Goal: Information Seeking & Learning: Compare options

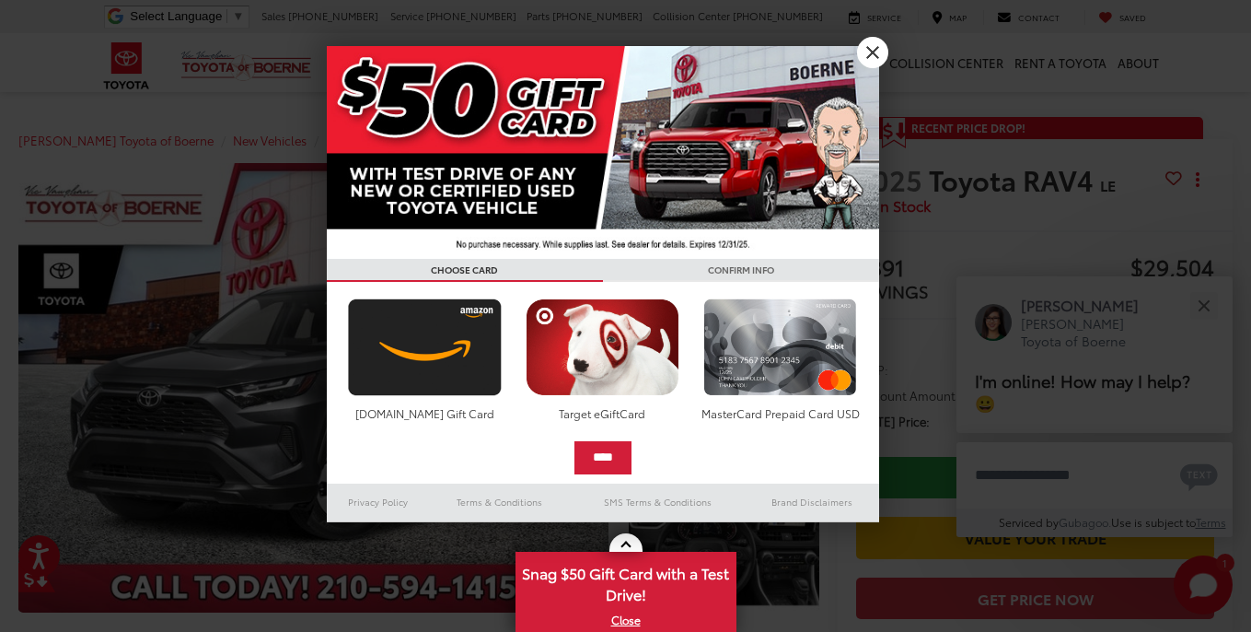
scroll to position [3, 0]
click at [872, 49] on link "X" at bounding box center [872, 52] width 31 height 31
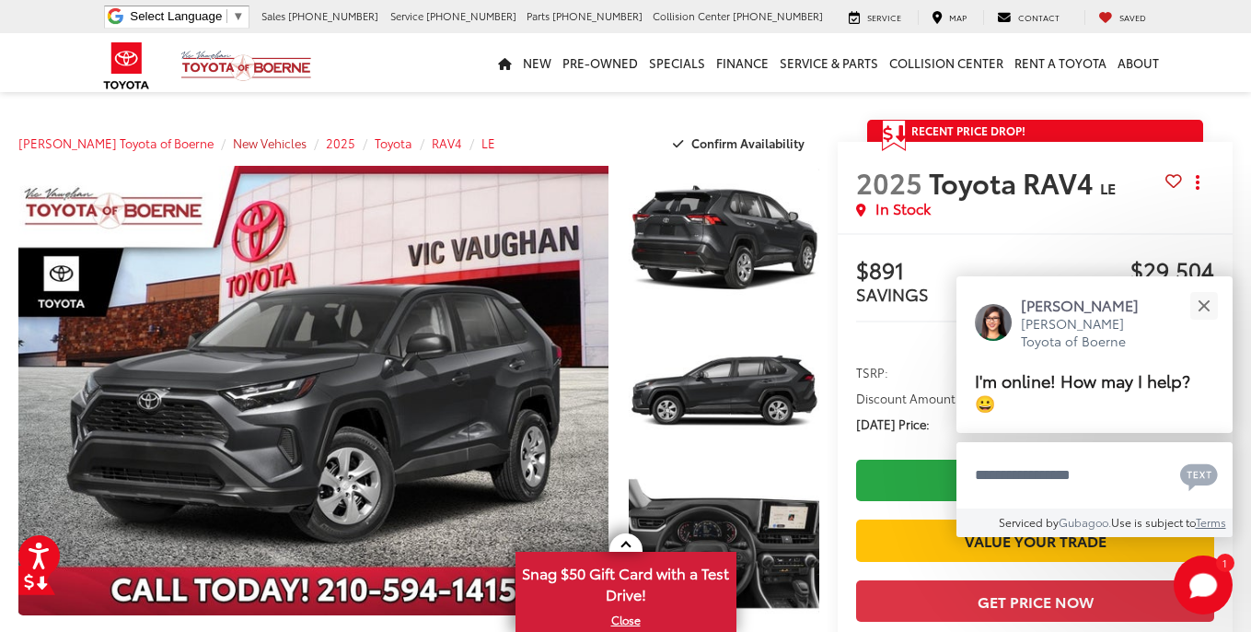
scroll to position [0, 0]
click at [233, 141] on span "New Vehicles" at bounding box center [270, 142] width 74 height 17
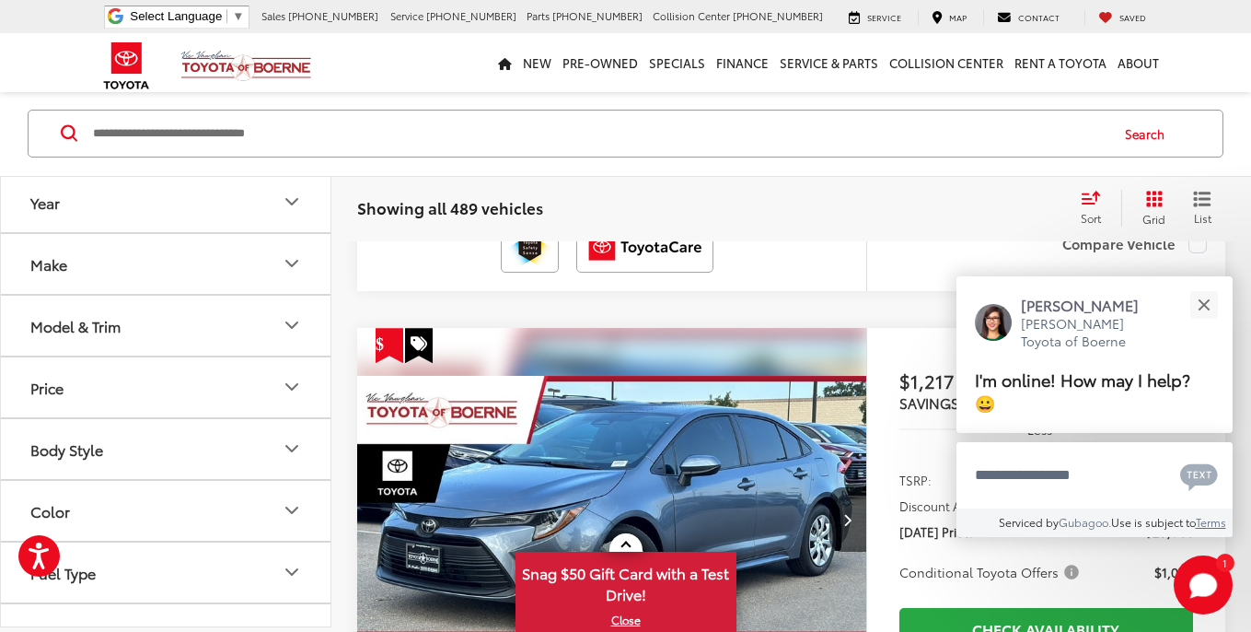
scroll to position [2895, 1]
click at [49, 205] on div "Year" at bounding box center [44, 198] width 29 height 17
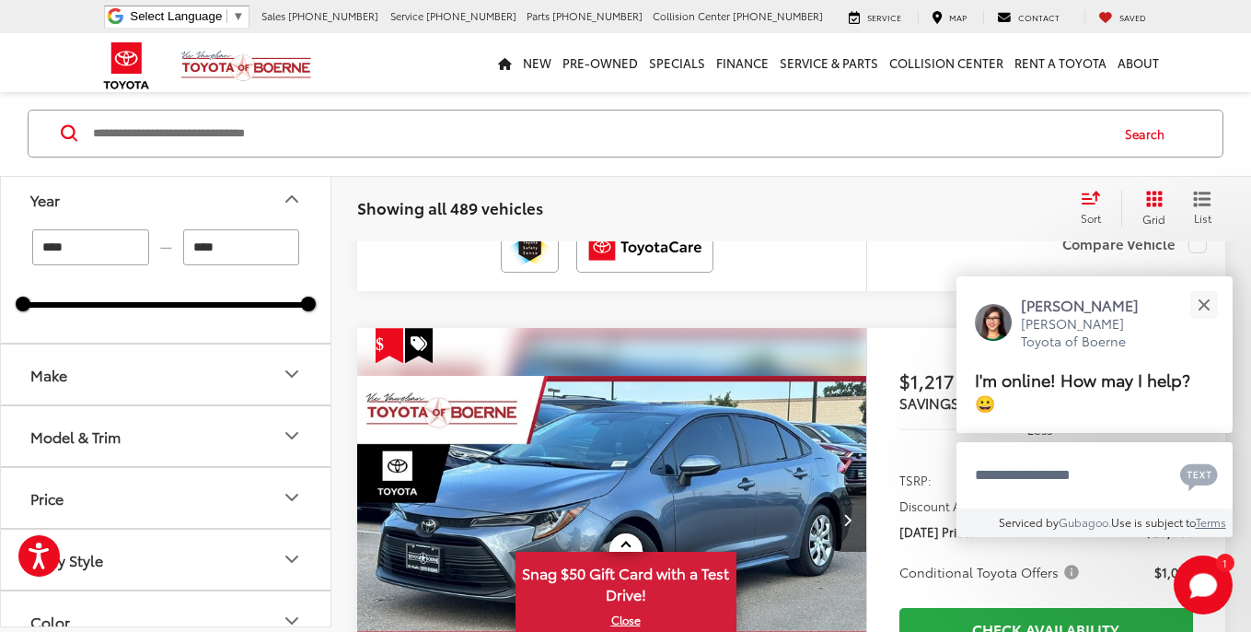
scroll to position [6, 0]
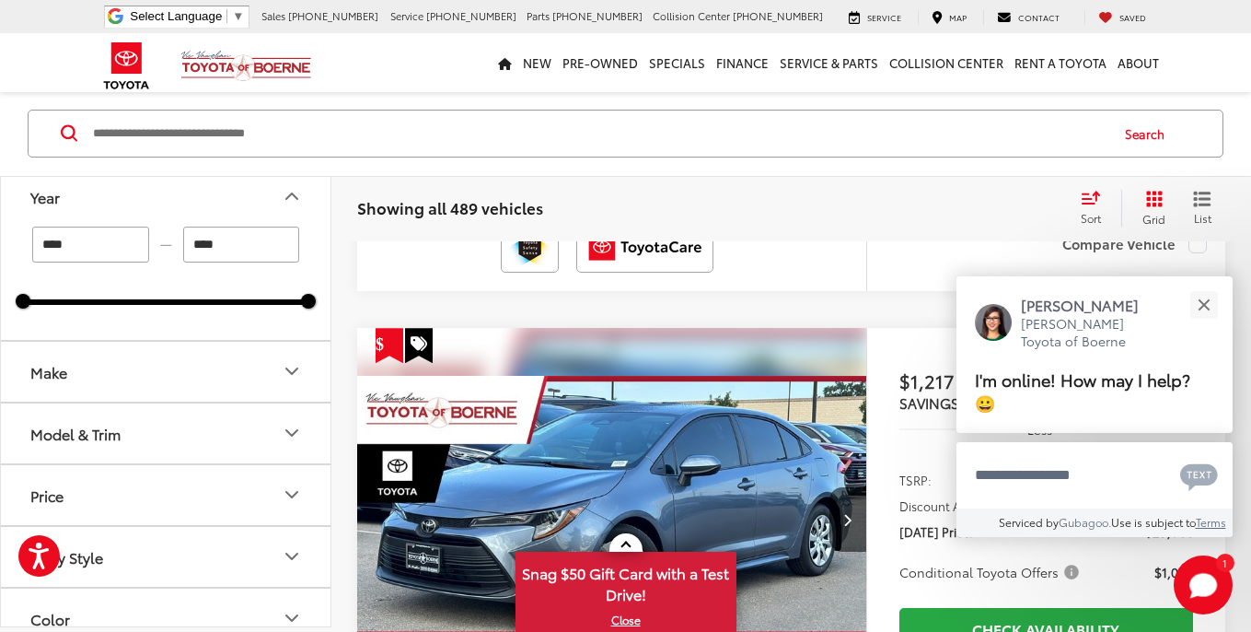
click at [71, 249] on input "****" at bounding box center [90, 244] width 117 height 36
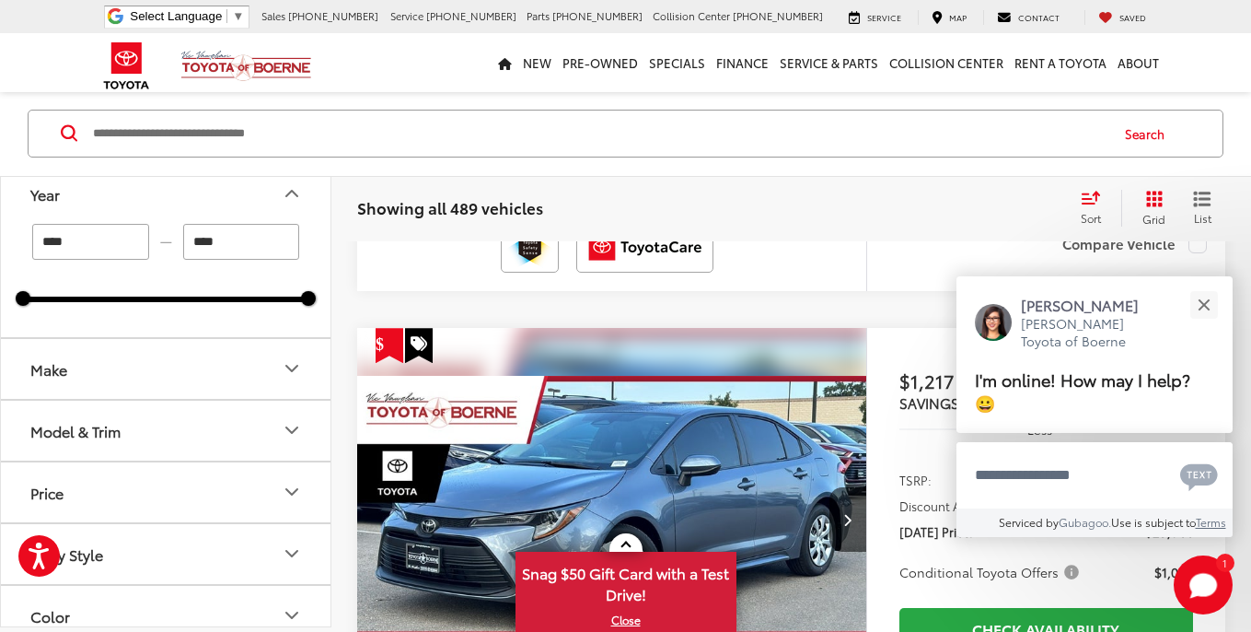
scroll to position [2895, 0]
click at [105, 360] on button "Make" at bounding box center [166, 369] width 331 height 60
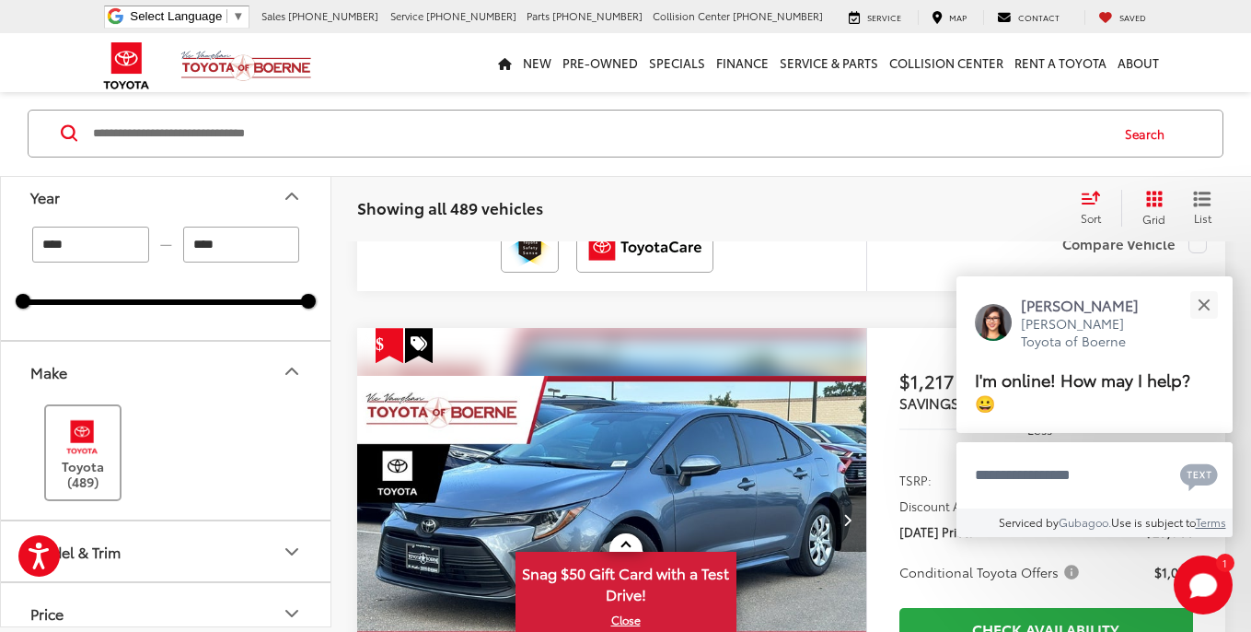
click at [95, 433] on img at bounding box center [82, 435] width 51 height 43
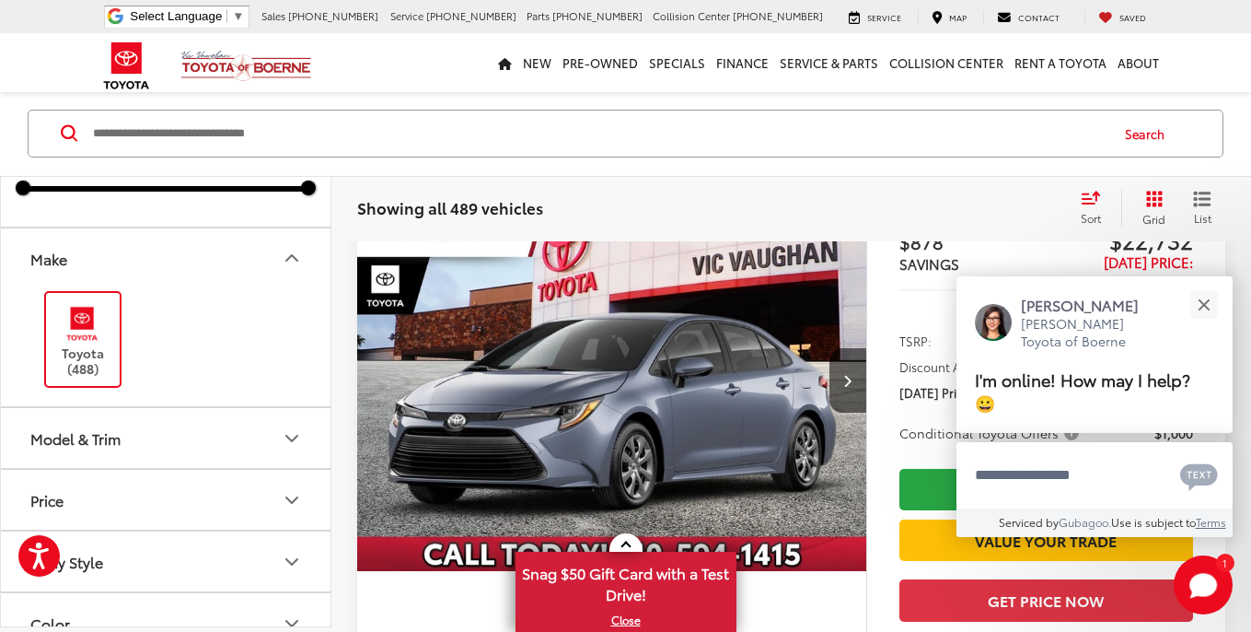
scroll to position [226, 0]
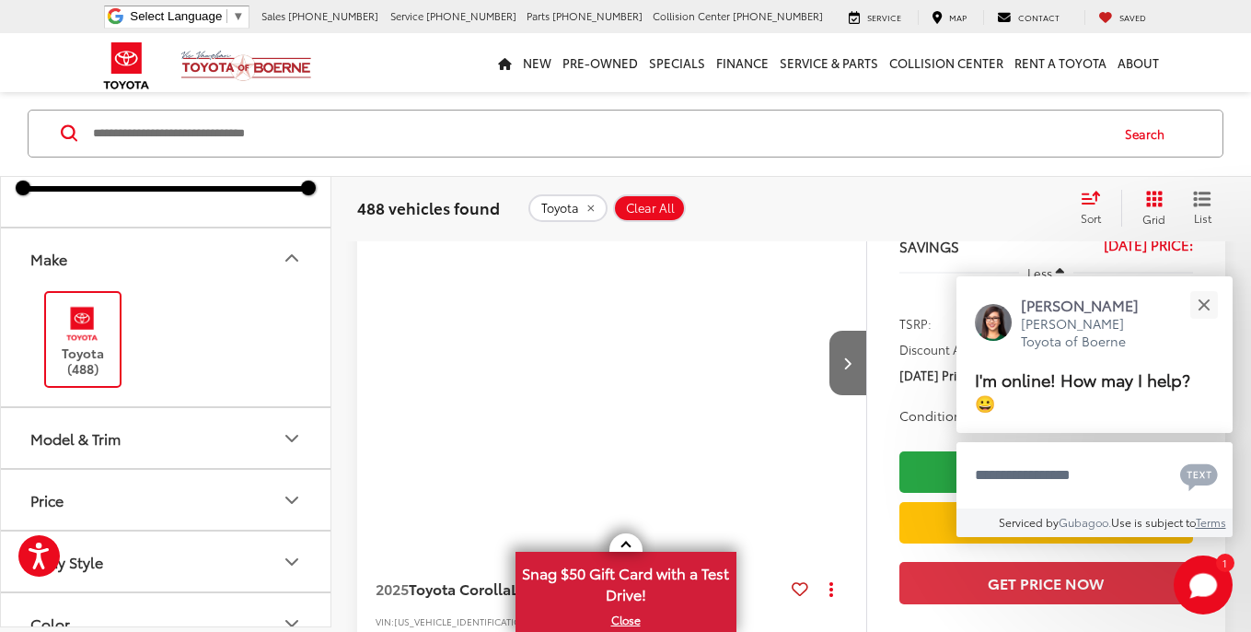
click at [92, 441] on div "Model & Trim" at bounding box center [75, 437] width 90 height 17
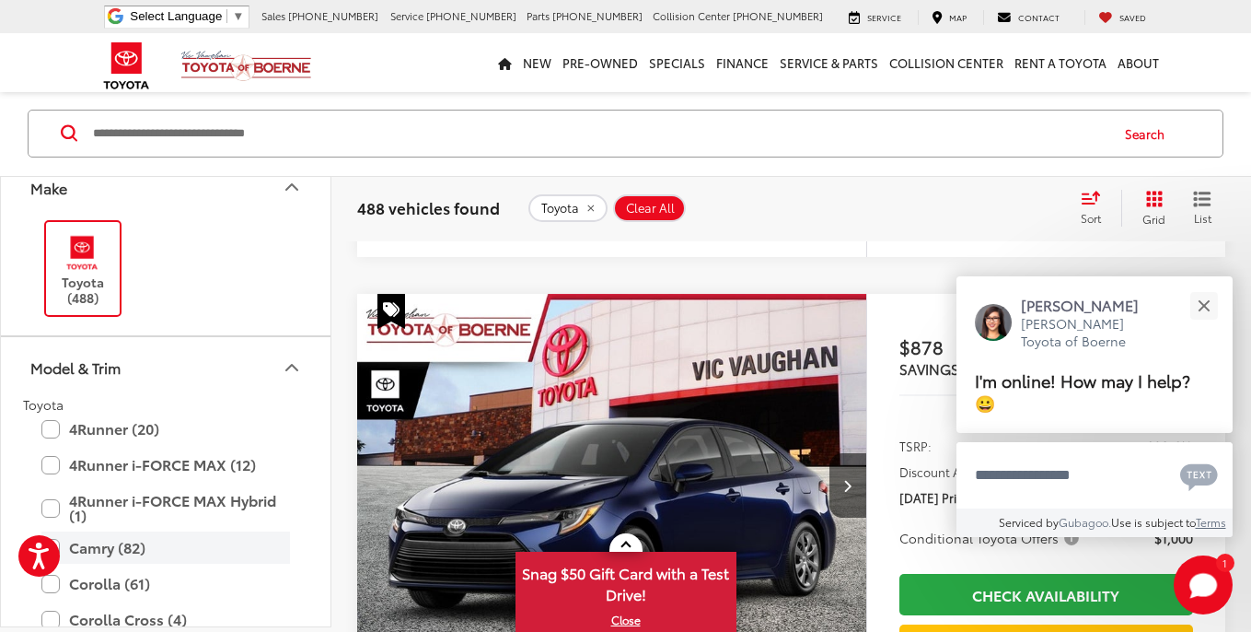
scroll to position [0, 0]
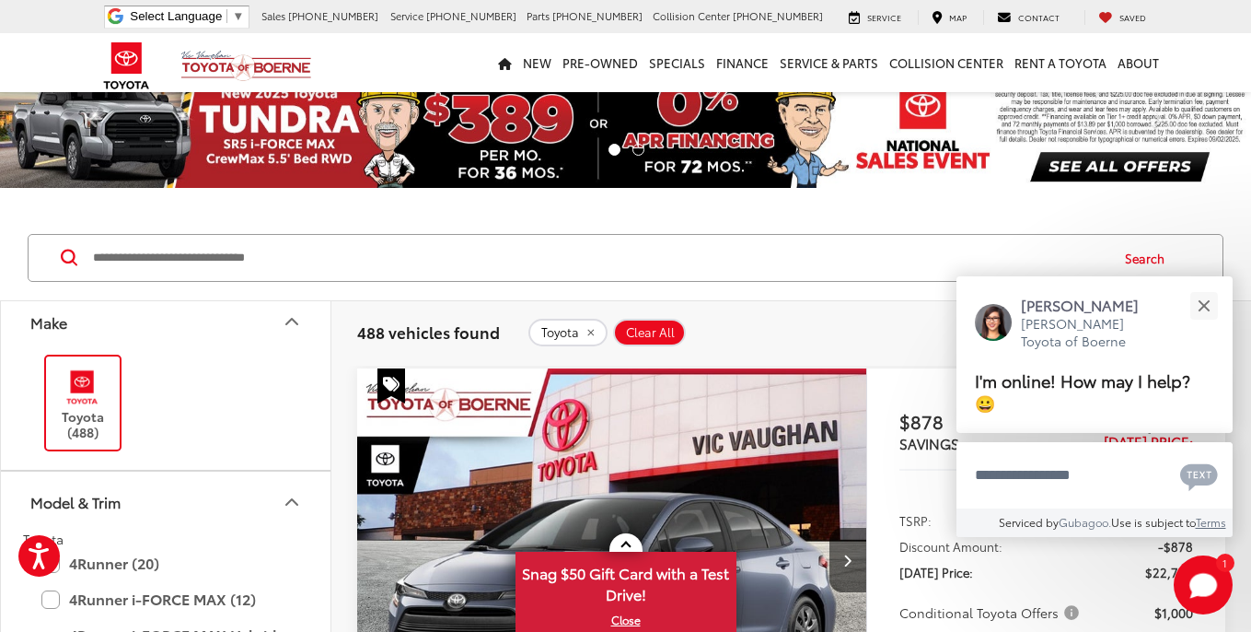
click at [296, 320] on icon "Make" at bounding box center [292, 321] width 22 height 22
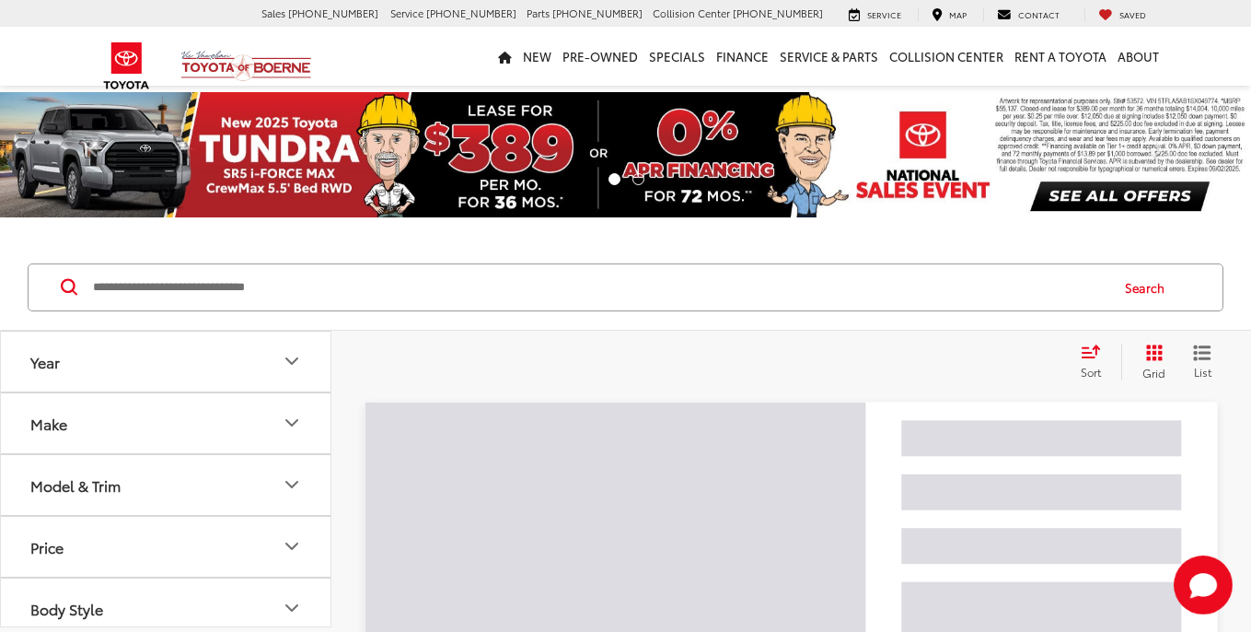
click at [60, 362] on div "Year" at bounding box center [44, 361] width 29 height 17
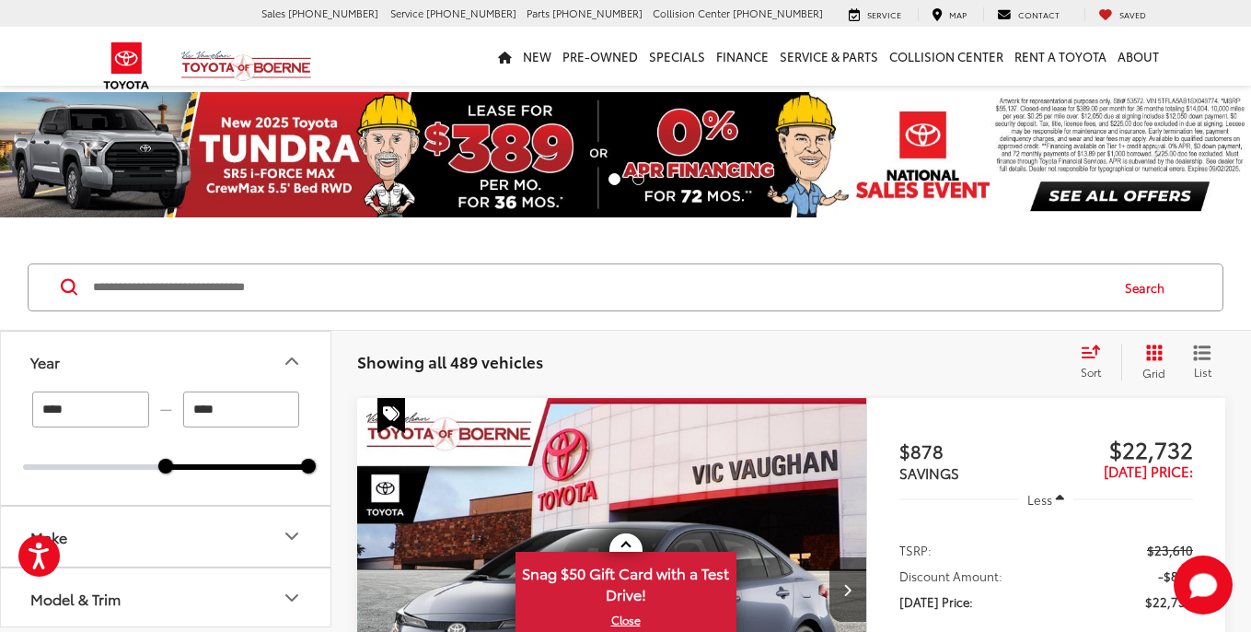
click at [166, 465] on div at bounding box center [237, 467] width 143 height 6
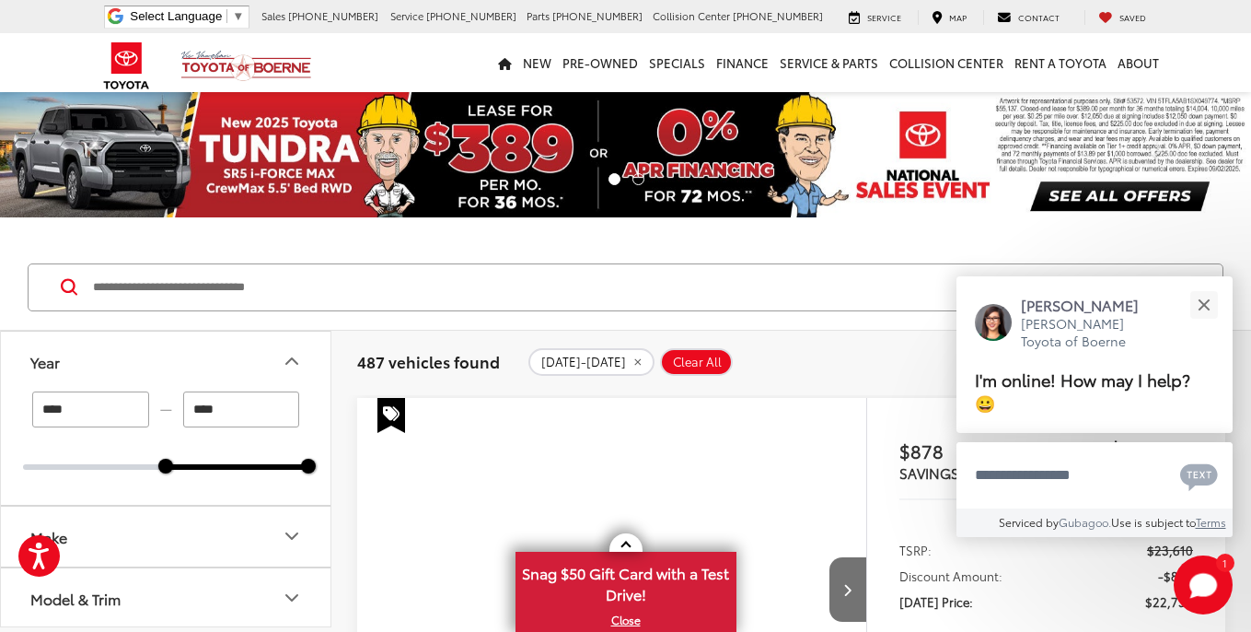
click at [60, 412] on div "Year **** — **** 2025 2026 Make Model & Trim Price ****** — ****** 20000 91000 …" at bounding box center [166, 479] width 330 height 296
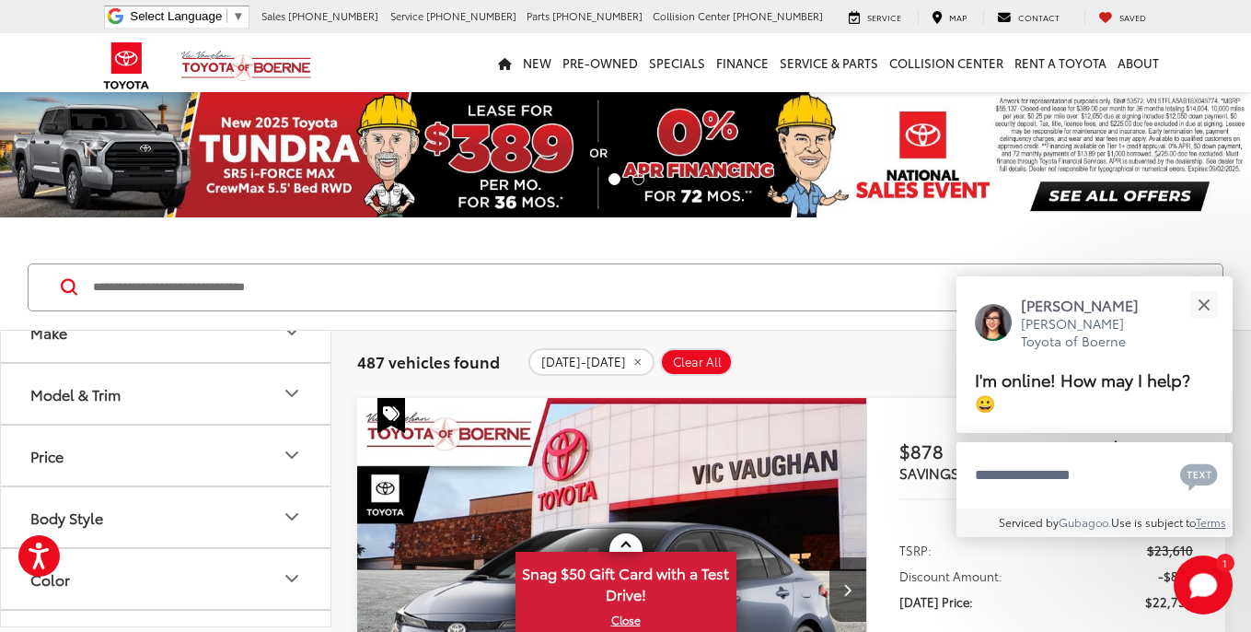
scroll to position [154, 0]
click at [51, 389] on div "Make" at bounding box center [48, 382] width 37 height 17
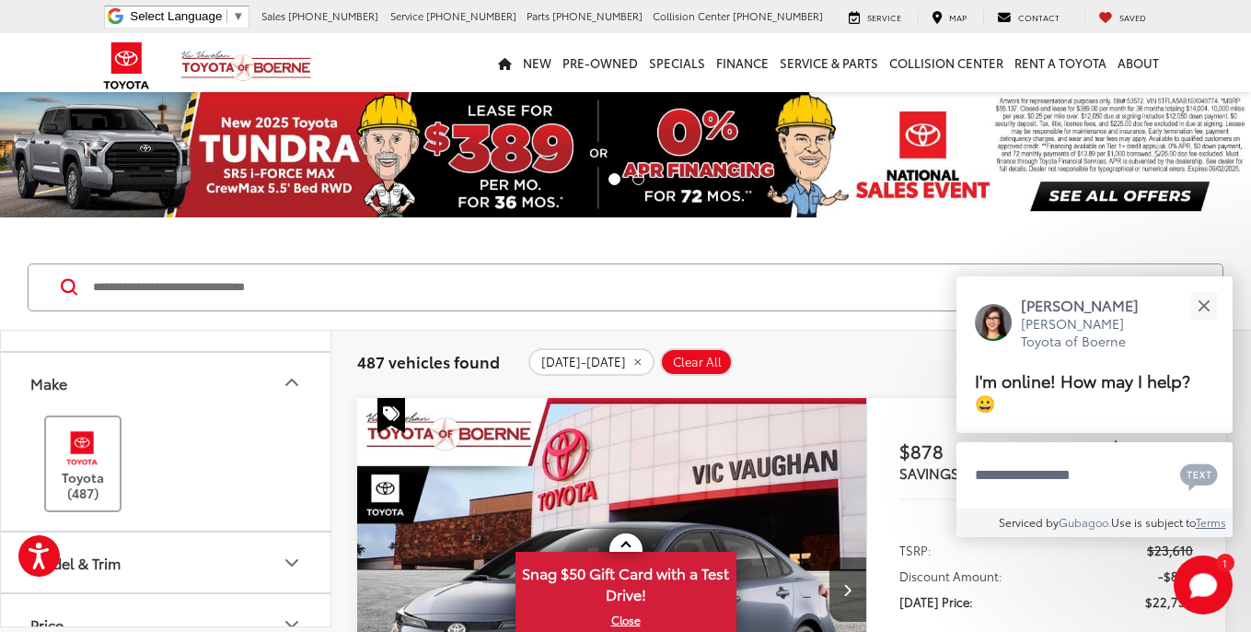
click at [76, 450] on img at bounding box center [82, 447] width 51 height 43
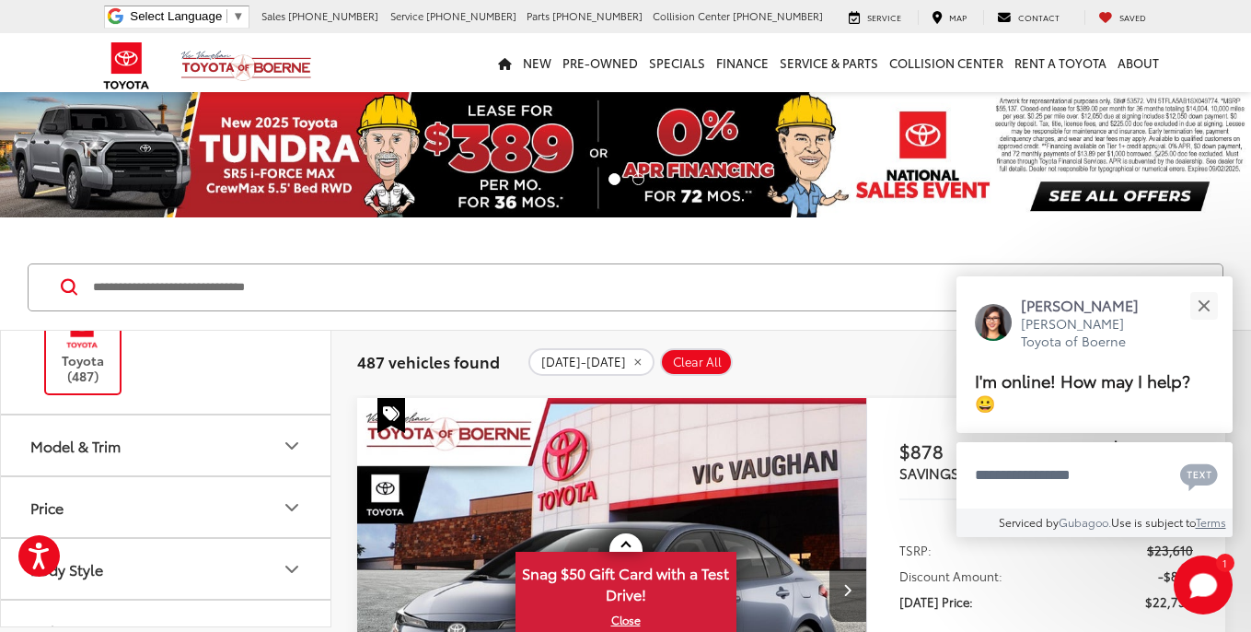
scroll to position [289, 0]
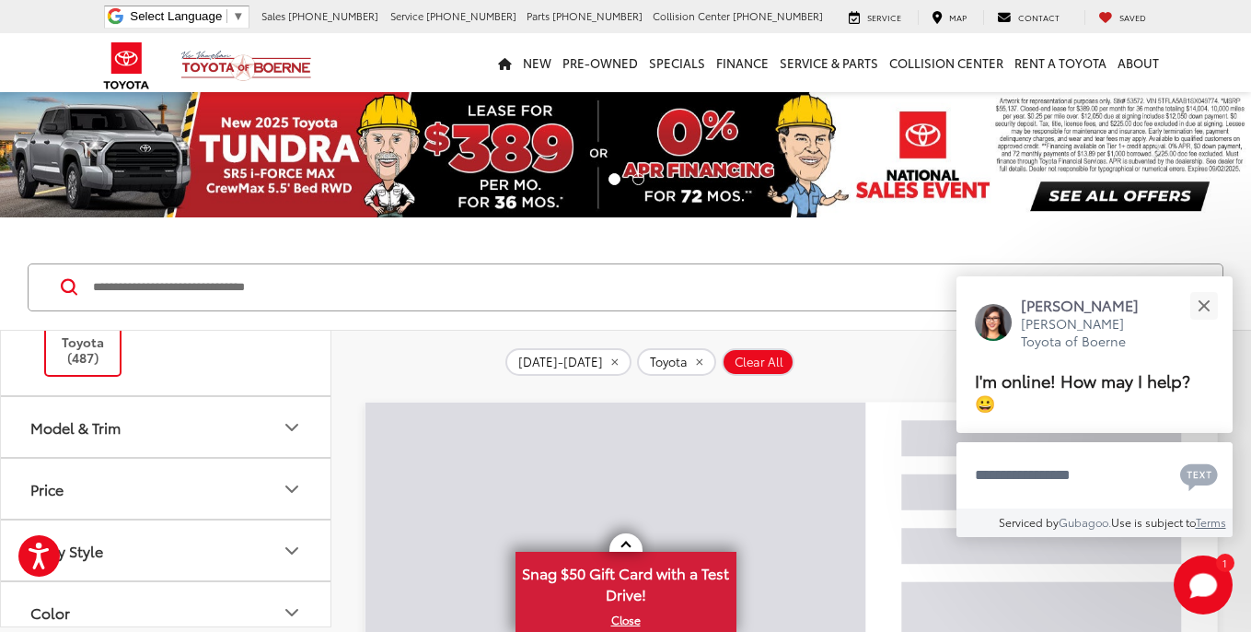
click at [71, 432] on button "Model & Trim" at bounding box center [166, 427] width 331 height 60
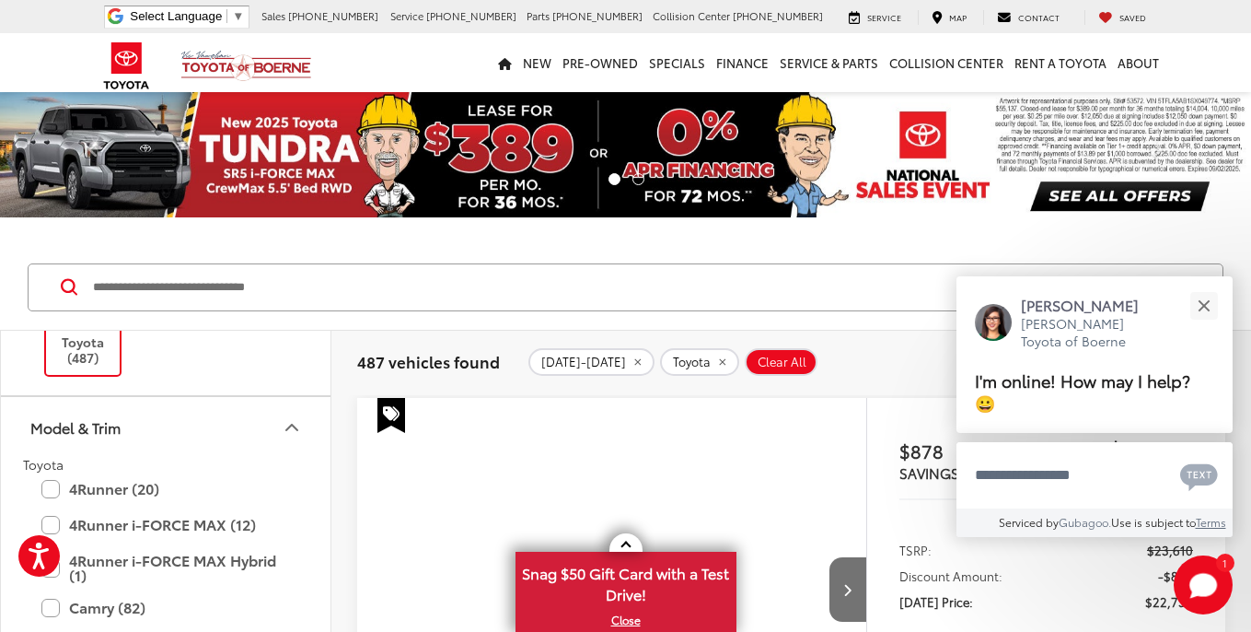
click at [75, 418] on div "Model & Trim" at bounding box center [75, 426] width 90 height 17
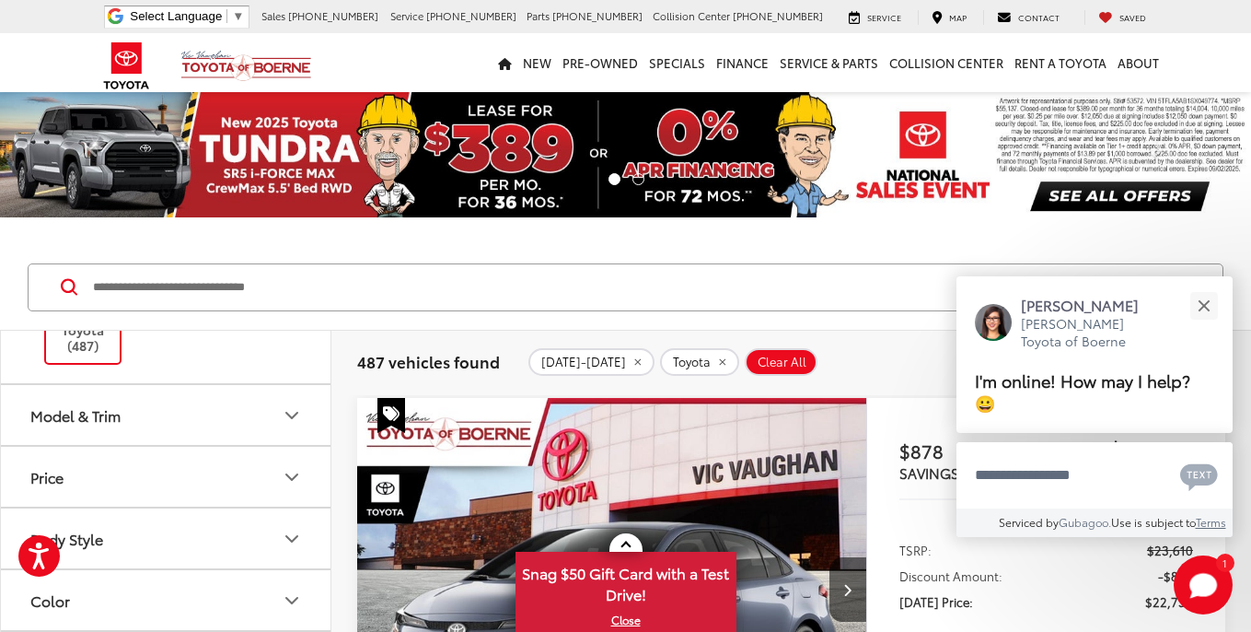
scroll to position [307, 0]
click at [65, 402] on div "Model & Trim" at bounding box center [75, 408] width 90 height 17
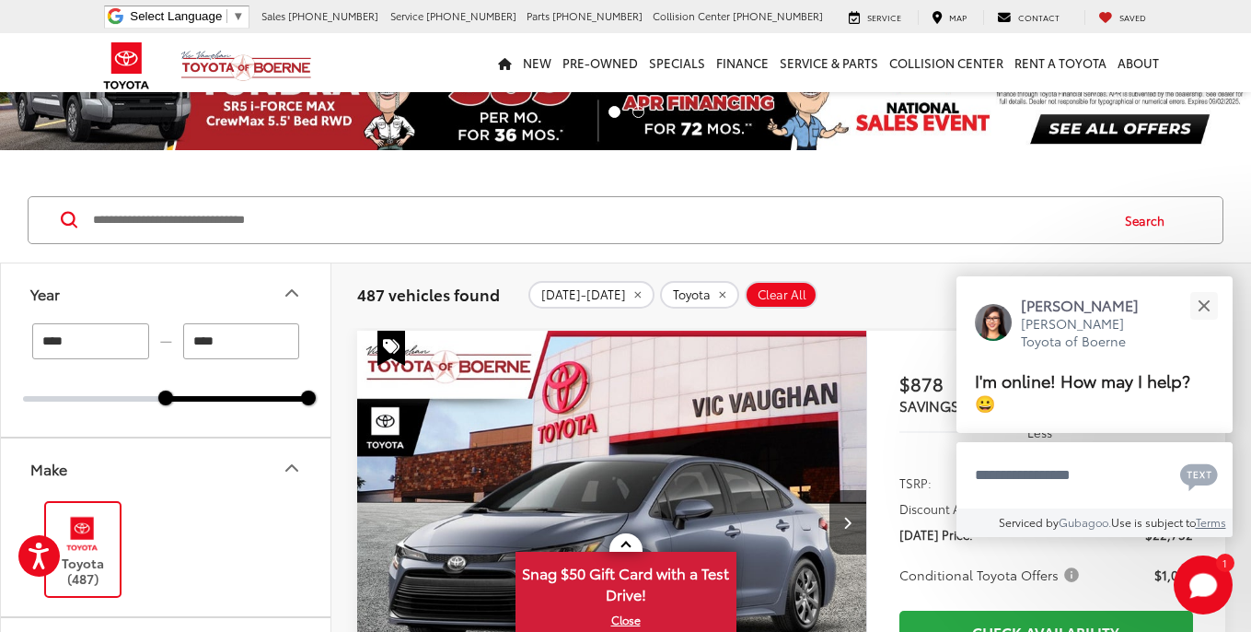
scroll to position [2, 0]
click at [213, 339] on input "****" at bounding box center [241, 340] width 117 height 36
click at [310, 403] on div at bounding box center [308, 398] width 15 height 15
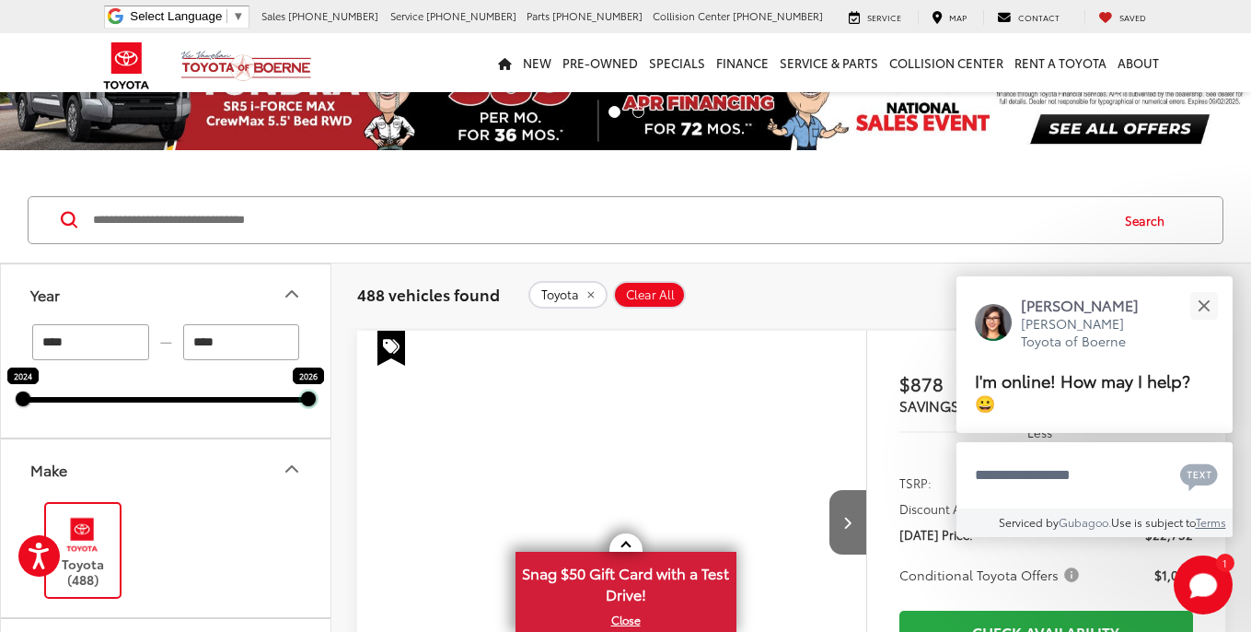
click at [307, 403] on div at bounding box center [308, 398] width 15 height 15
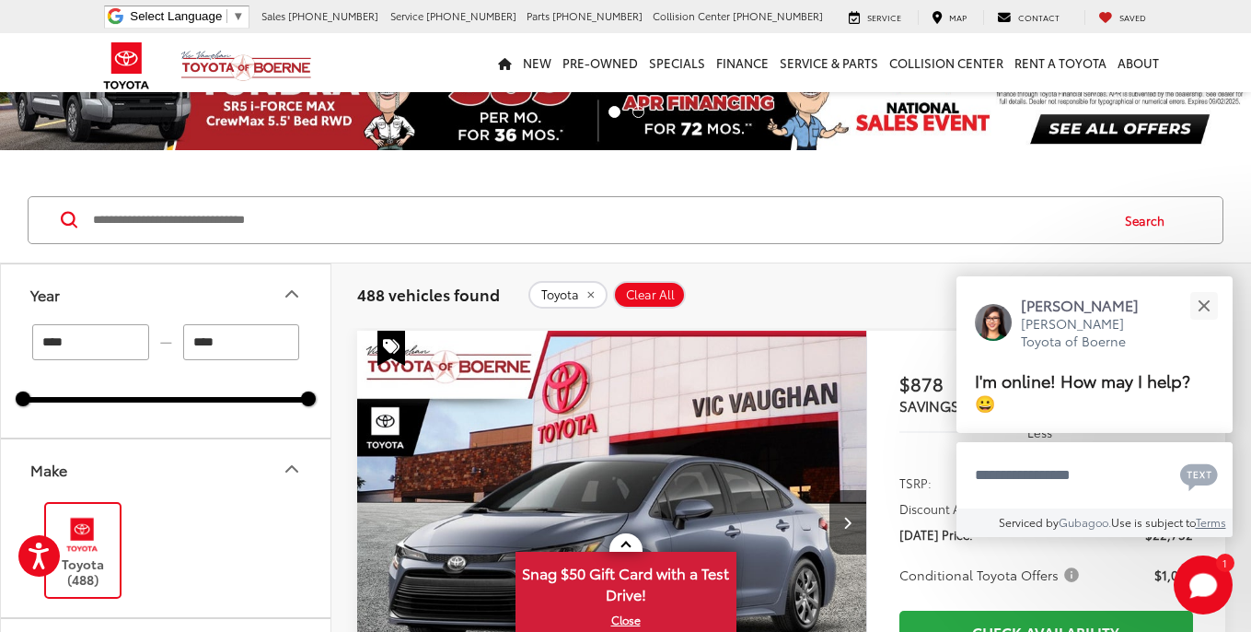
drag, startPoint x: 33, startPoint y: 404, endPoint x: 289, endPoint y: 408, distance: 256.0
click at [289, 408] on div "**** — **** 2024 2026" at bounding box center [166, 380] width 330 height 113
click at [306, 402] on div at bounding box center [308, 398] width 15 height 15
click at [219, 343] on input "****" at bounding box center [241, 342] width 117 height 36
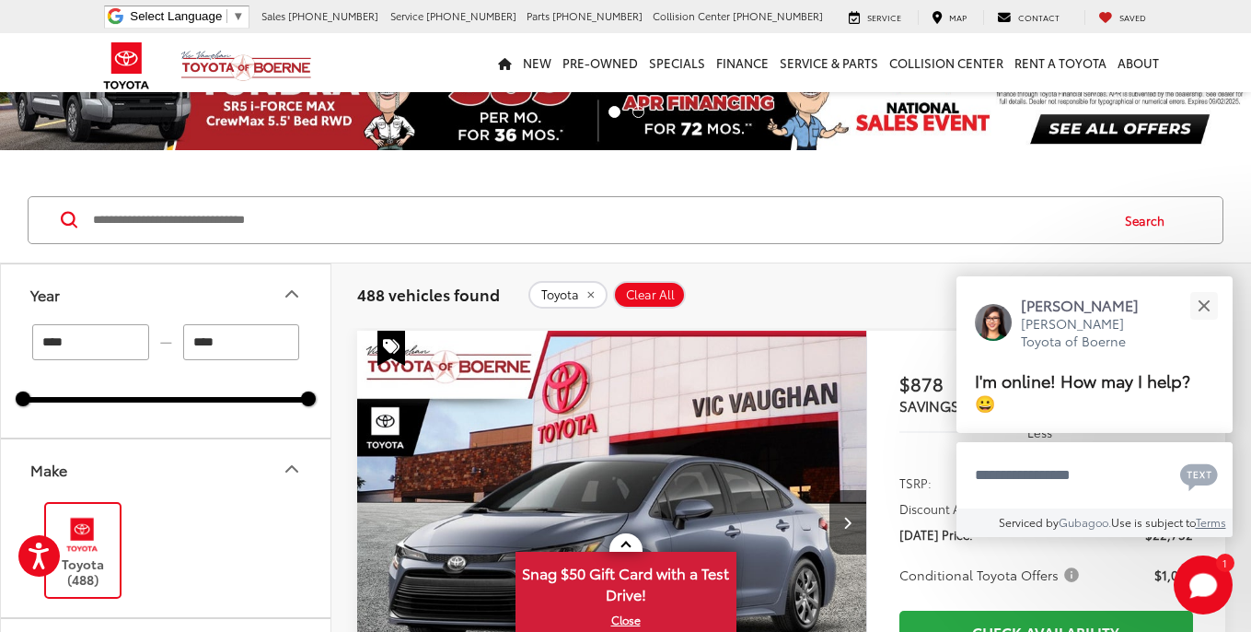
click at [219, 343] on input "****" at bounding box center [241, 342] width 117 height 36
click at [162, 403] on div "**** — **** 2024 2026" at bounding box center [166, 380] width 330 height 113
click at [166, 397] on div at bounding box center [237, 400] width 143 height 6
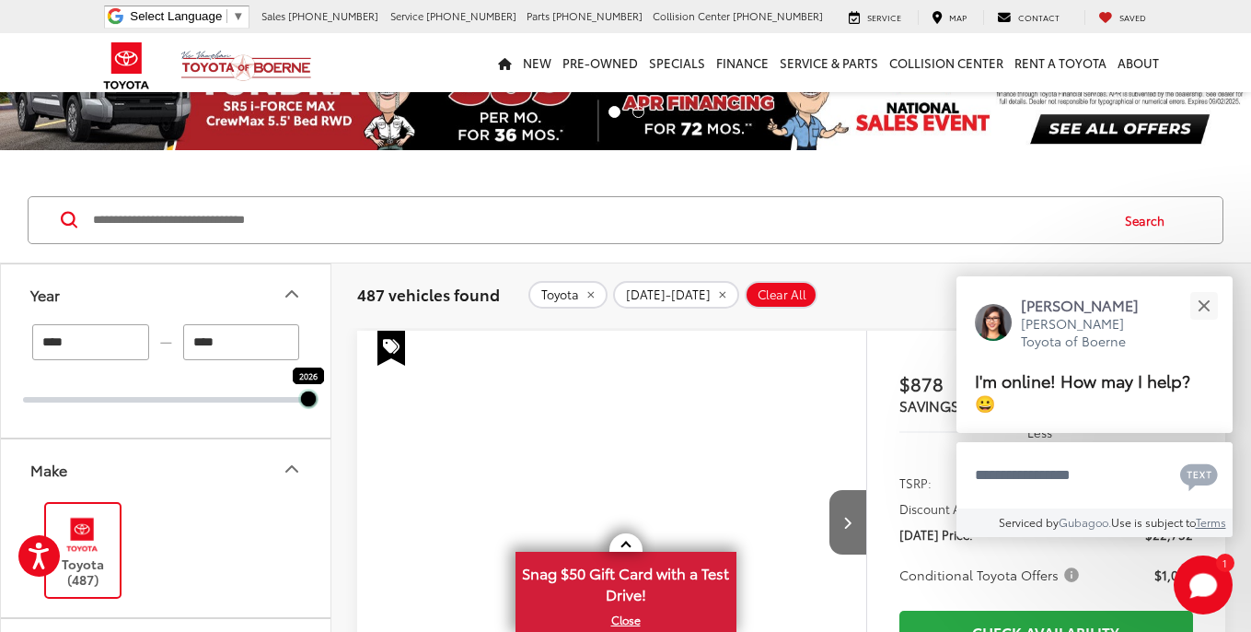
drag, startPoint x: 166, startPoint y: 397, endPoint x: 299, endPoint y: 405, distance: 133.8
click at [299, 405] on div "**** — **** 2026 2026" at bounding box center [166, 380] width 330 height 113
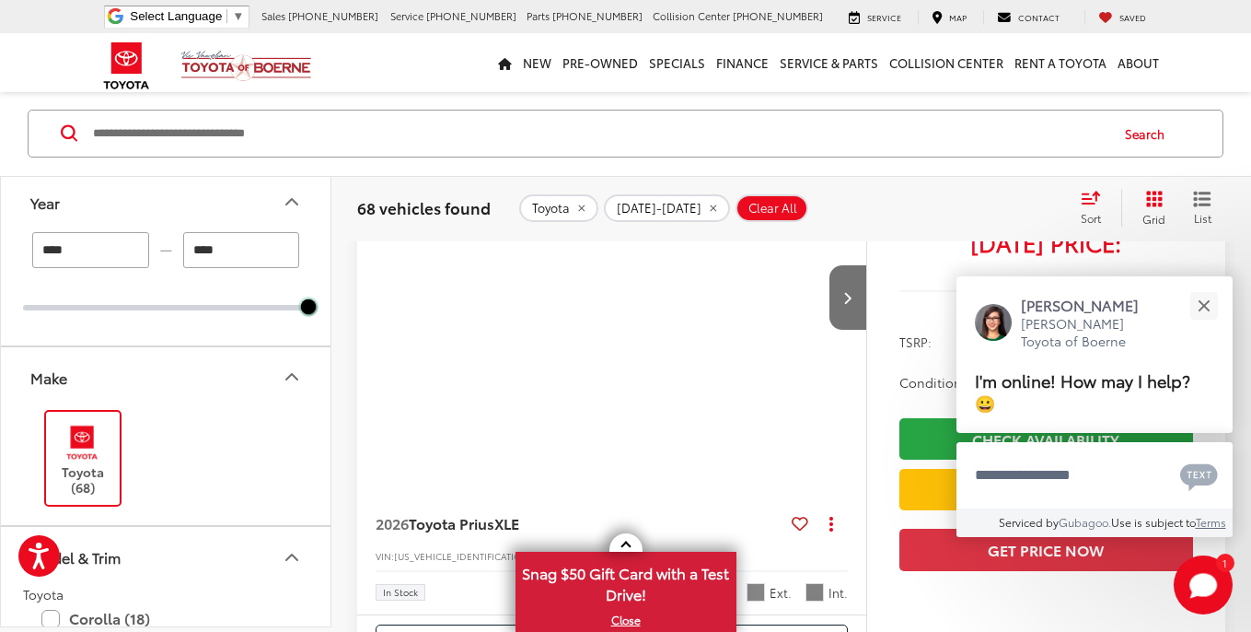
scroll to position [1, 0]
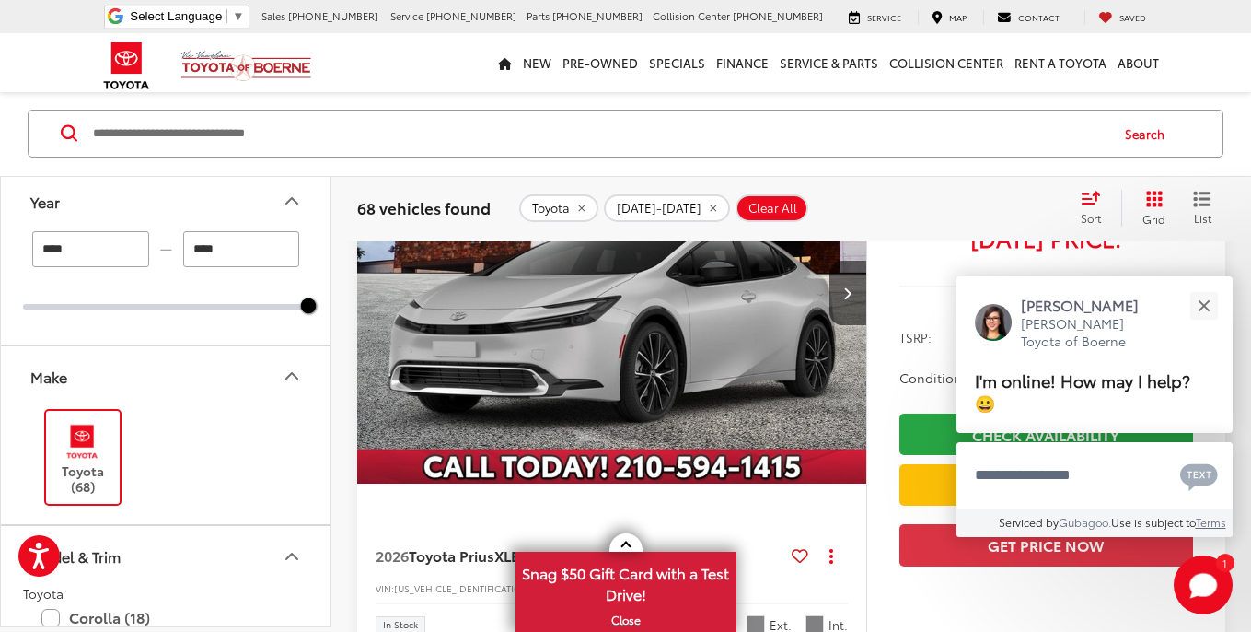
click at [205, 251] on input "****" at bounding box center [241, 249] width 117 height 36
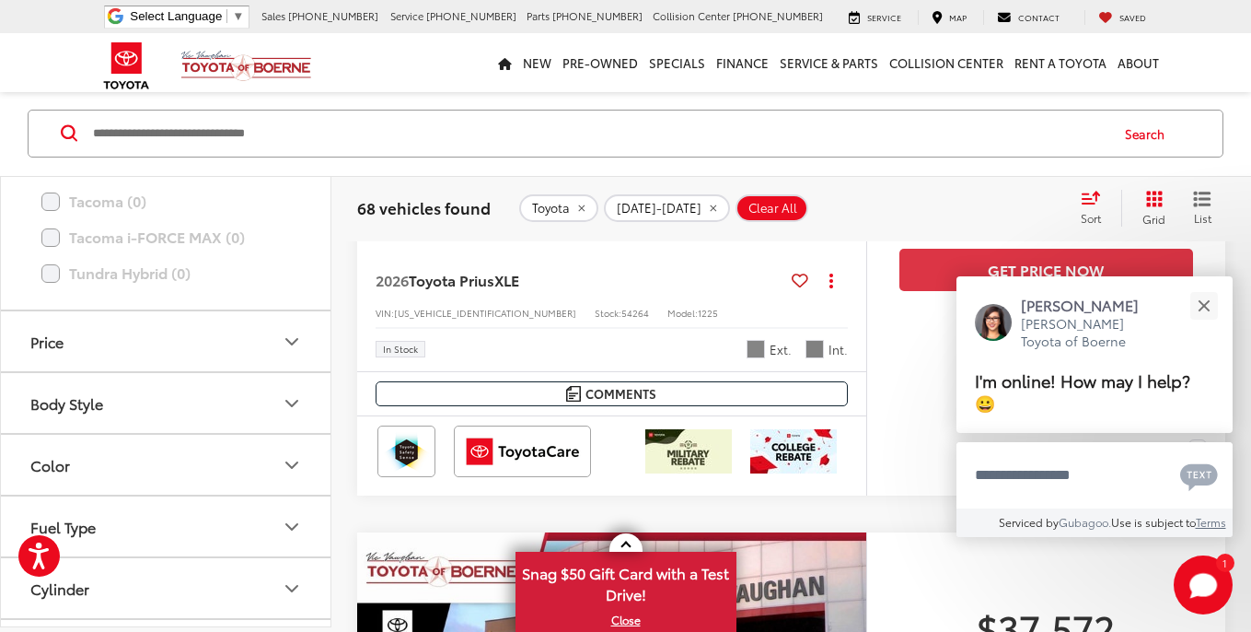
scroll to position [572, 0]
click at [50, 343] on div "Price" at bounding box center [46, 340] width 33 height 17
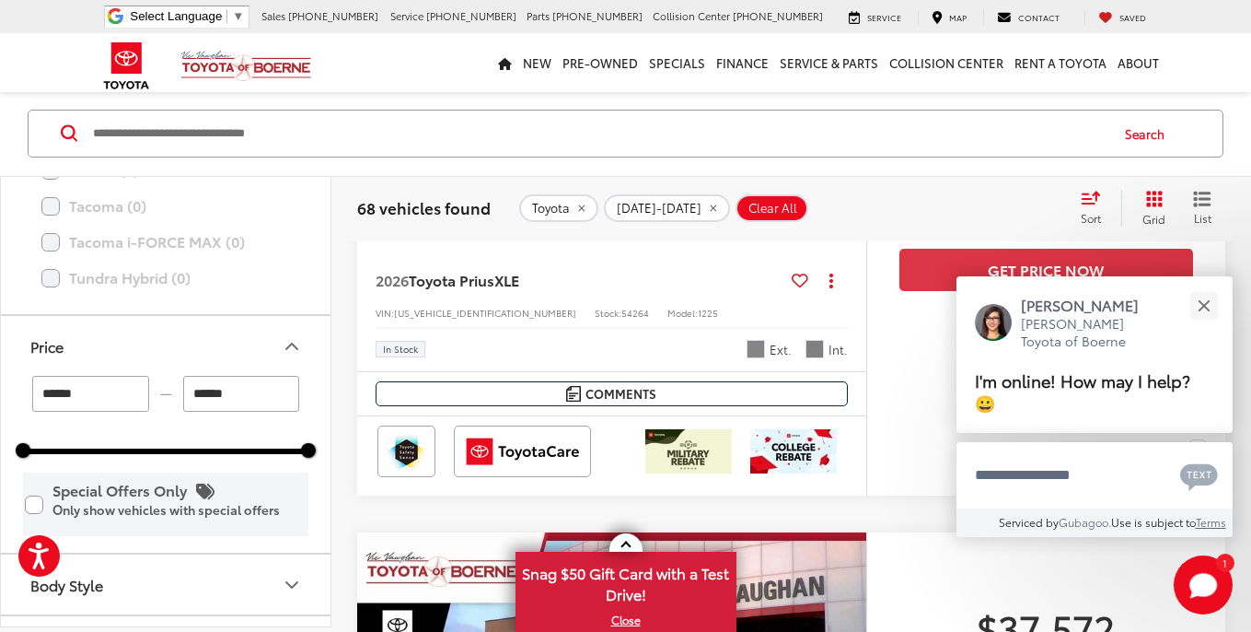
scroll to position [1311, 0]
click at [32, 505] on label "Special Offers Only Only show vehicles with special offers" at bounding box center [166, 503] width 282 height 60
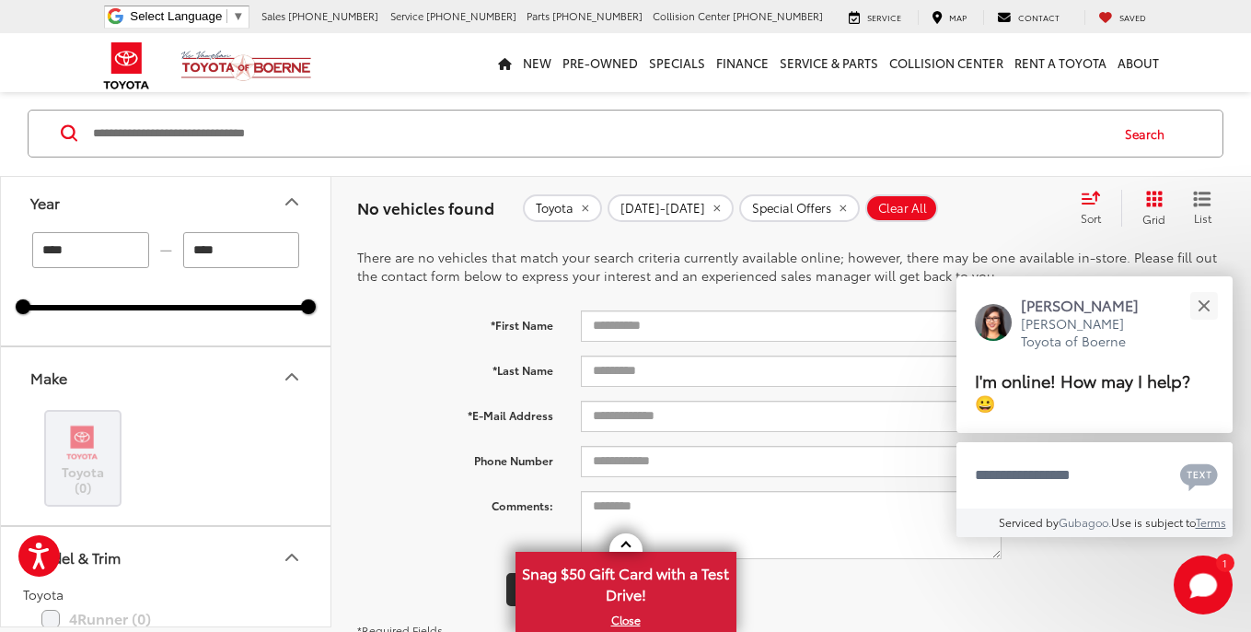
scroll to position [17, 0]
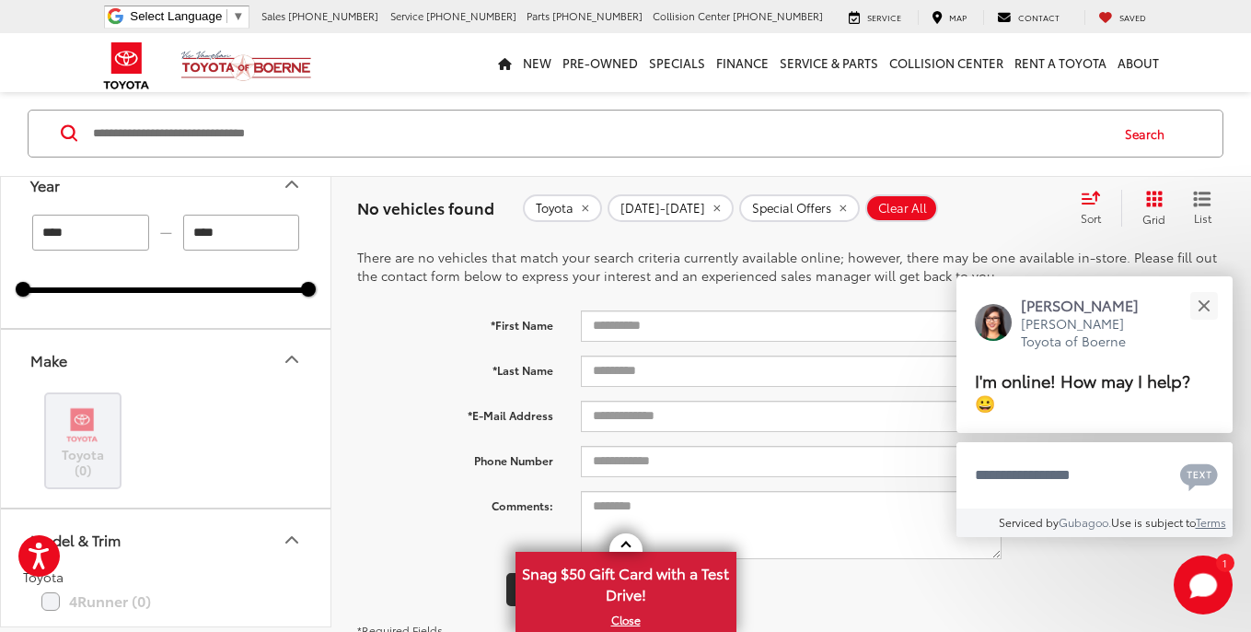
click at [84, 435] on img at bounding box center [82, 423] width 51 height 43
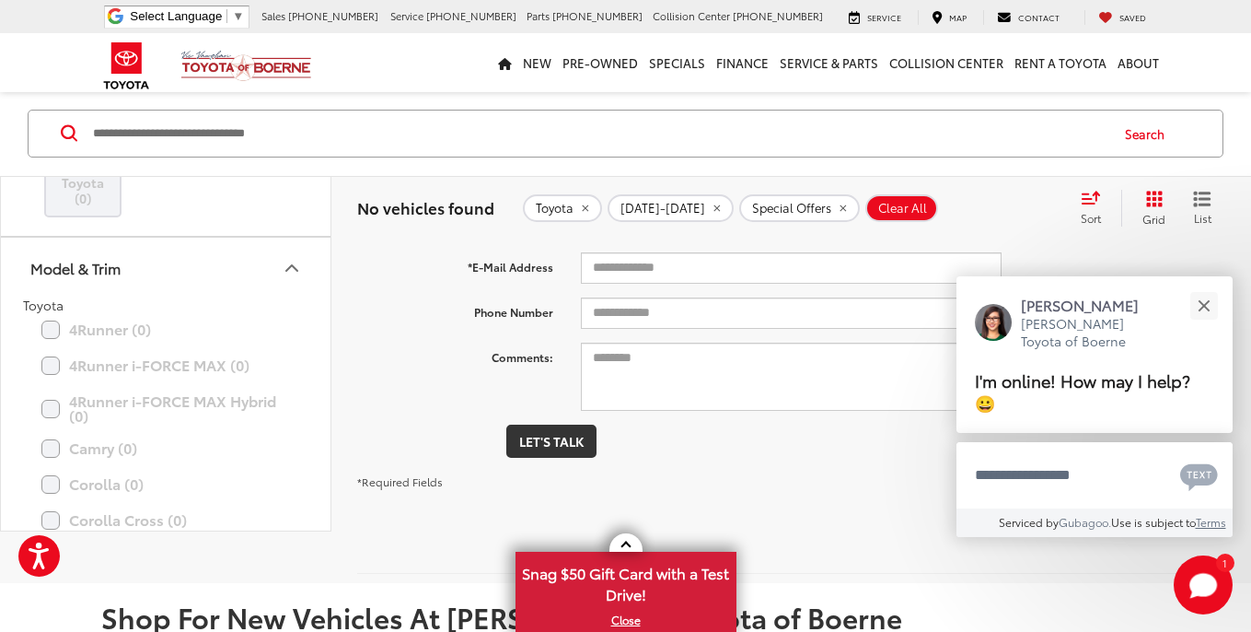
scroll to position [303, 0]
click at [296, 262] on icon "Model & Trim" at bounding box center [291, 264] width 11 height 6
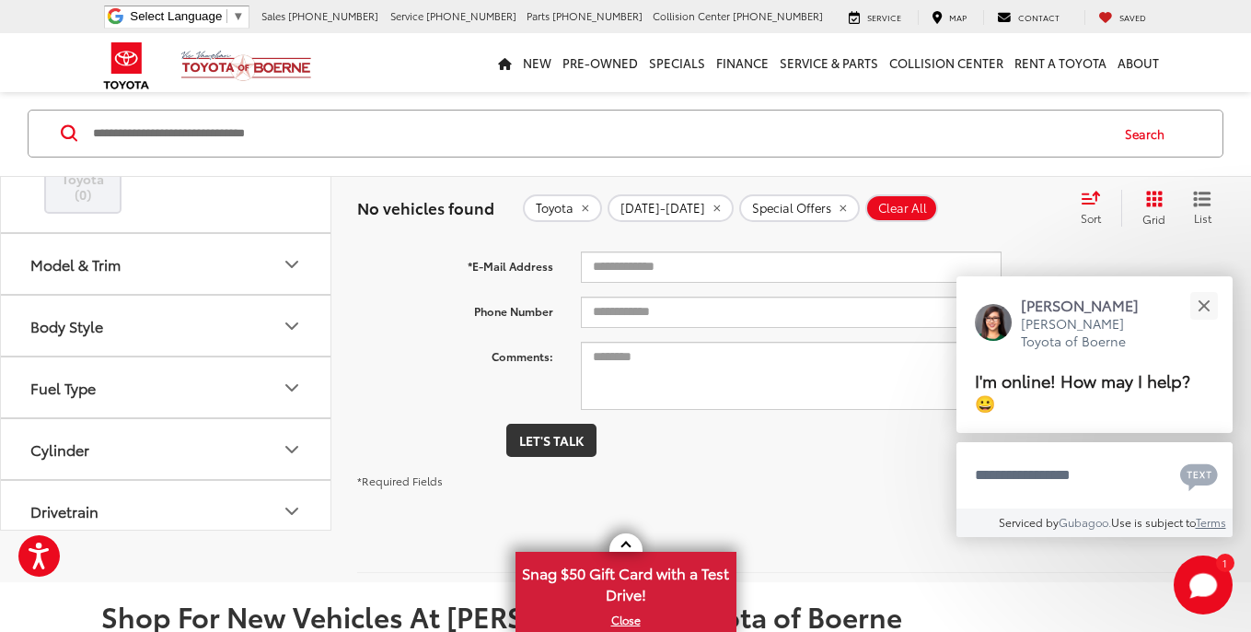
scroll to position [0, 0]
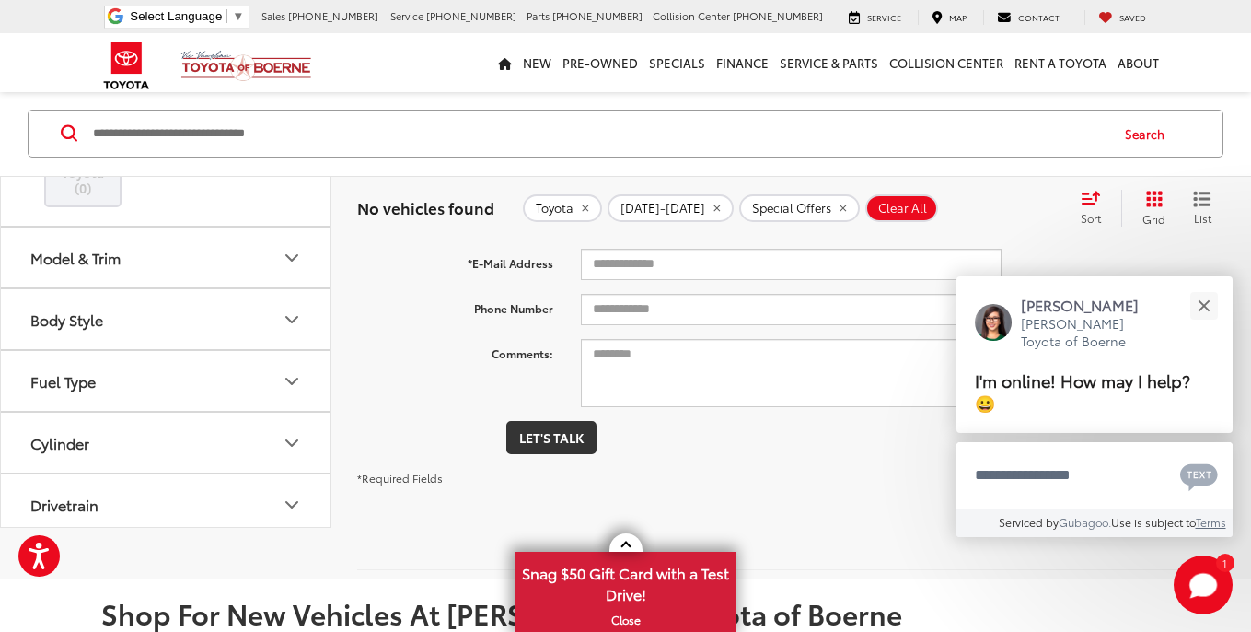
click at [121, 258] on div "Model & Trim" at bounding box center [75, 257] width 90 height 17
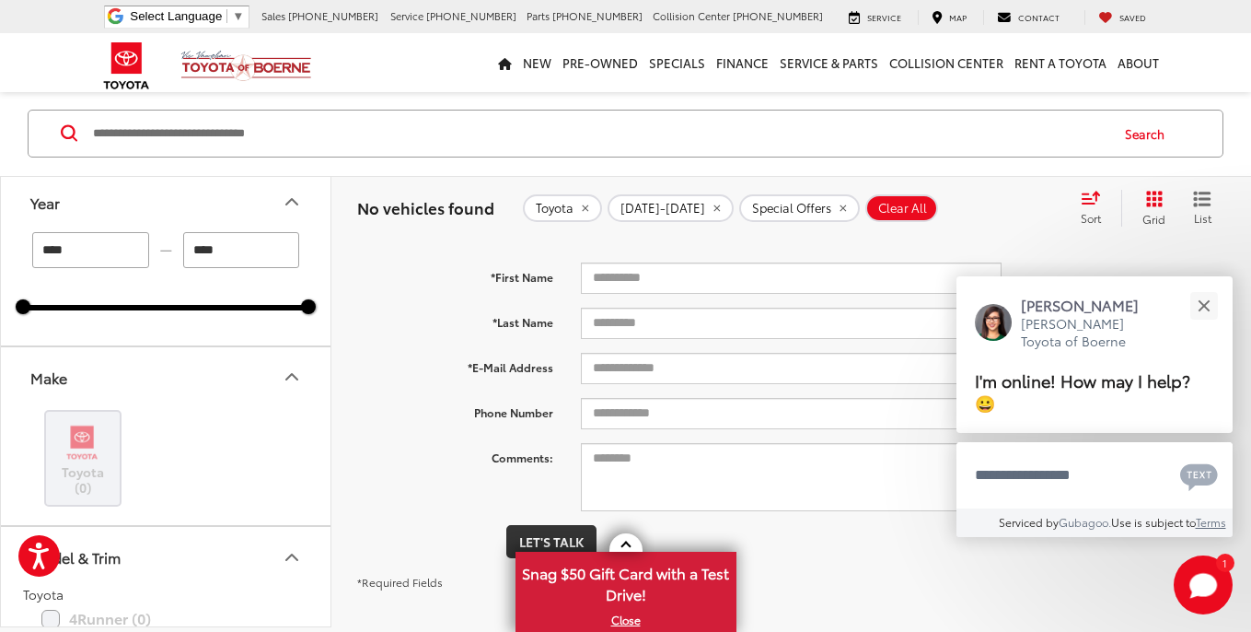
type input "****"
click at [157, 305] on div at bounding box center [165, 308] width 285 height 6
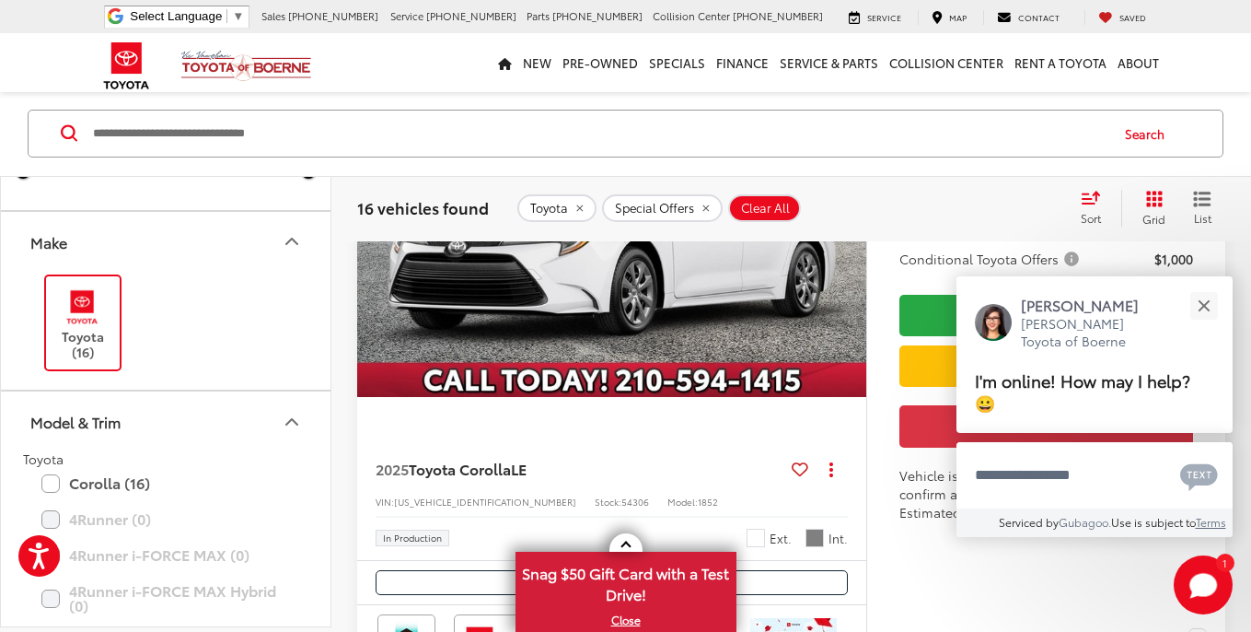
scroll to position [7479, 1]
click at [233, 136] on input "Search by Make, Model, or Keyword" at bounding box center [599, 133] width 1016 height 44
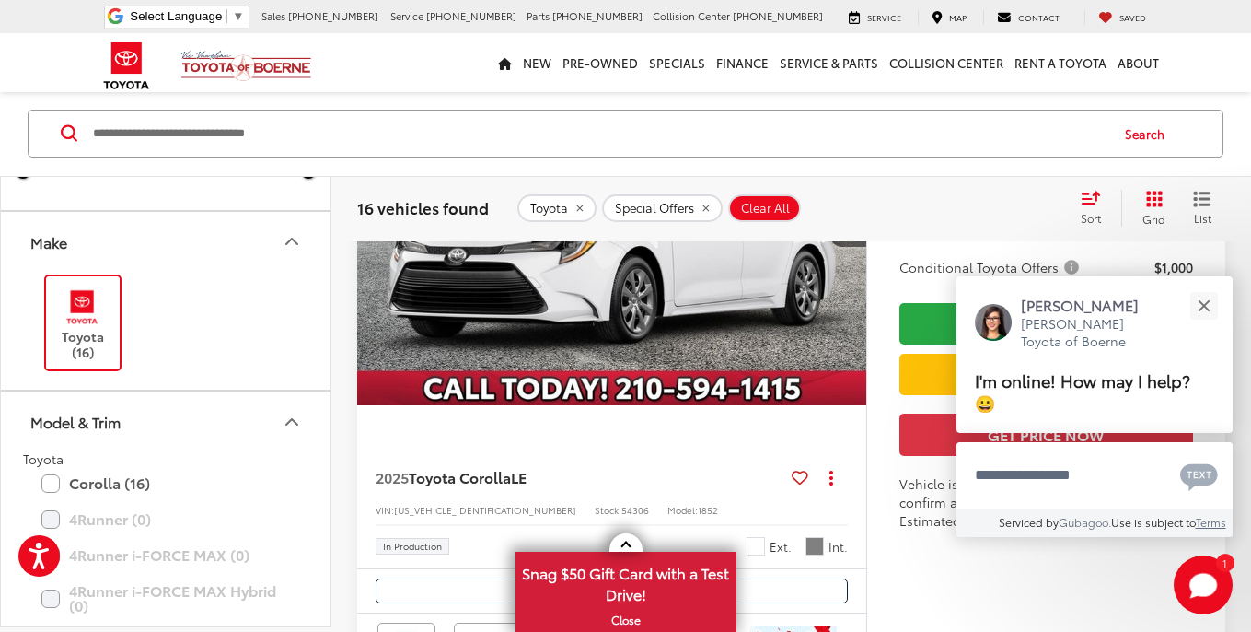
scroll to position [7468, 0]
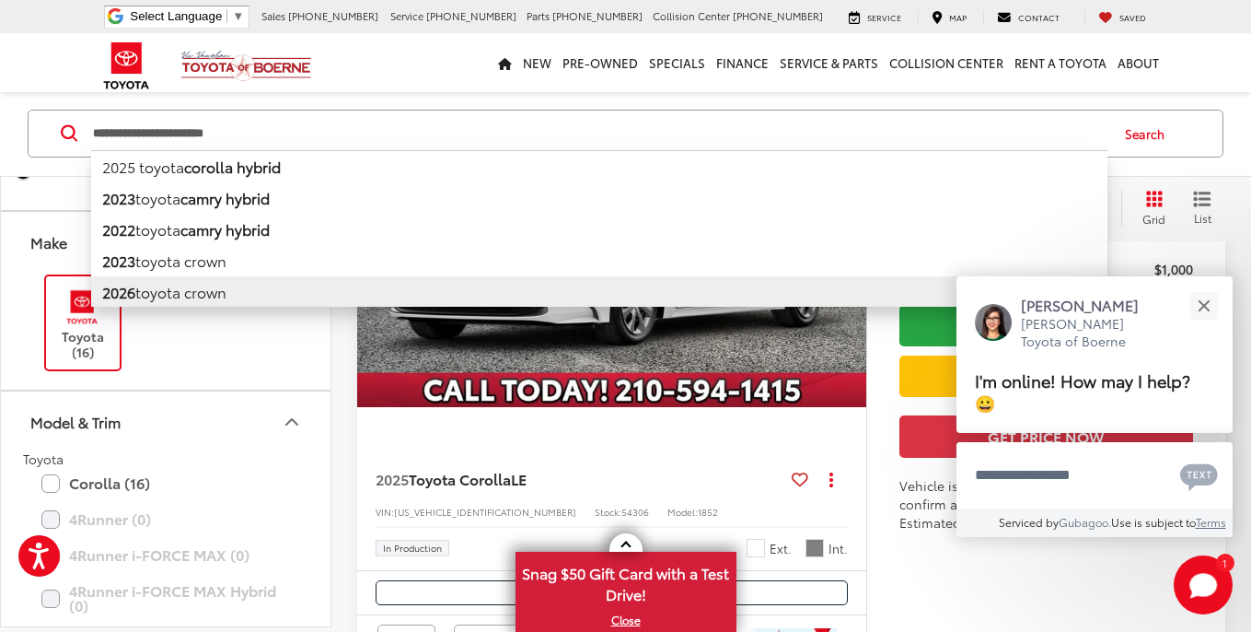
drag, startPoint x: 609, startPoint y: 4, endPoint x: 191, endPoint y: 296, distance: 509.8
click at [191, 296] on li "2026 toyota crown" at bounding box center [599, 291] width 1016 height 31
type input "**********"
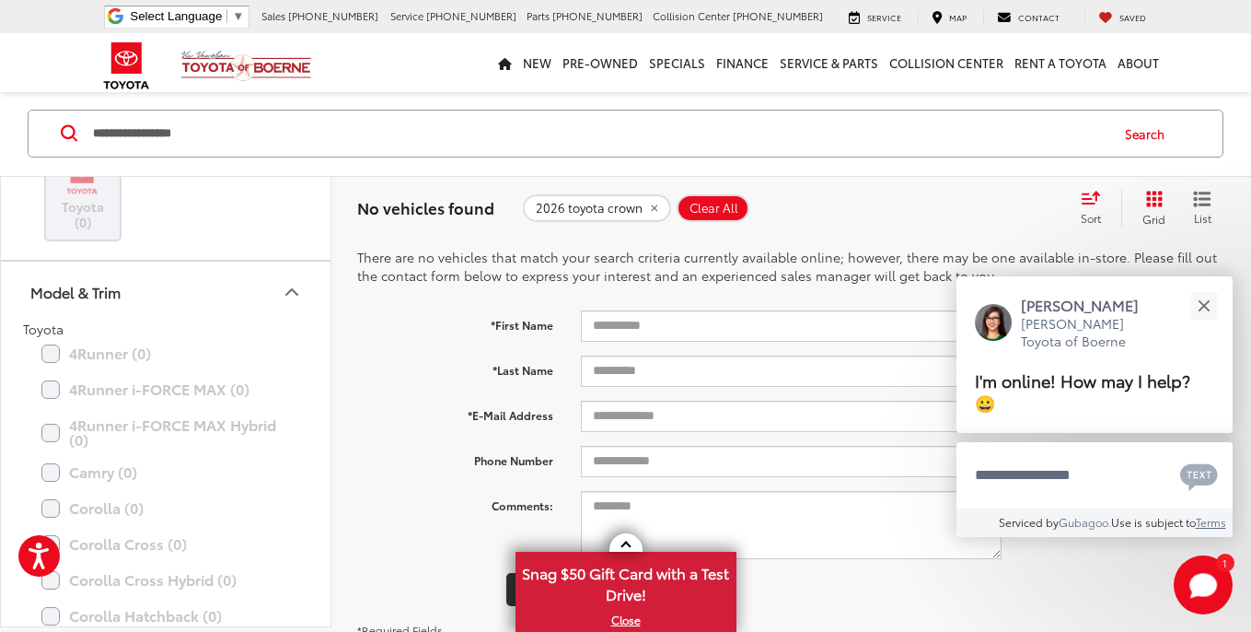
scroll to position [99, 0]
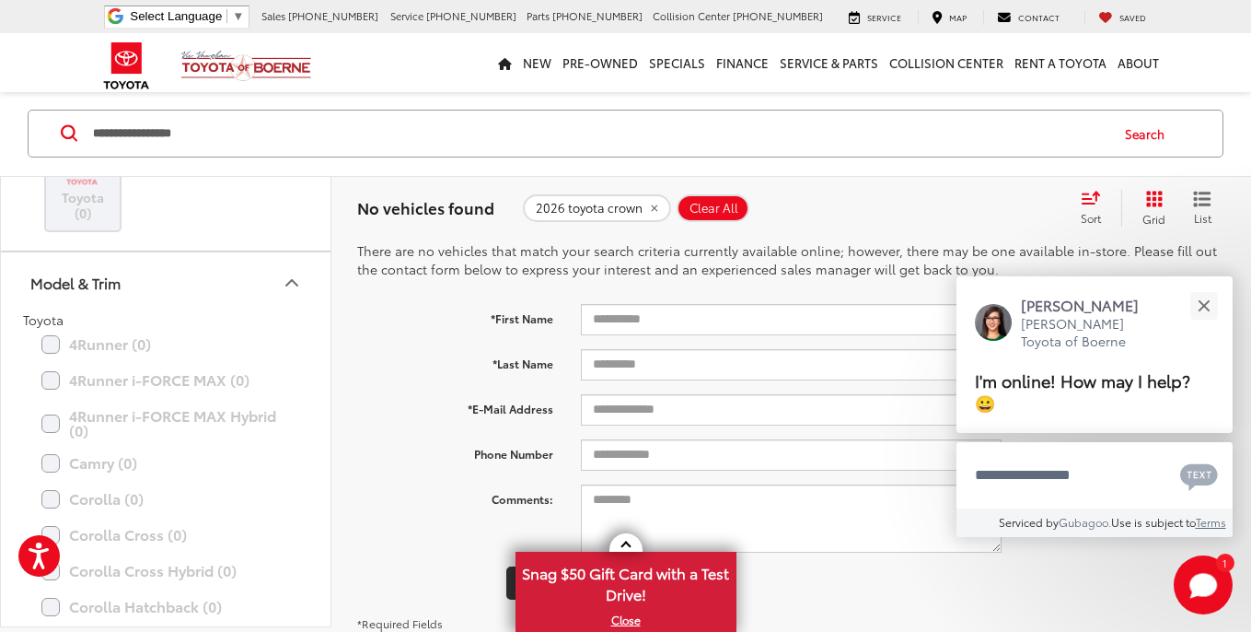
click at [582, 211] on span "2026 toyota crown" at bounding box center [589, 208] width 107 height 15
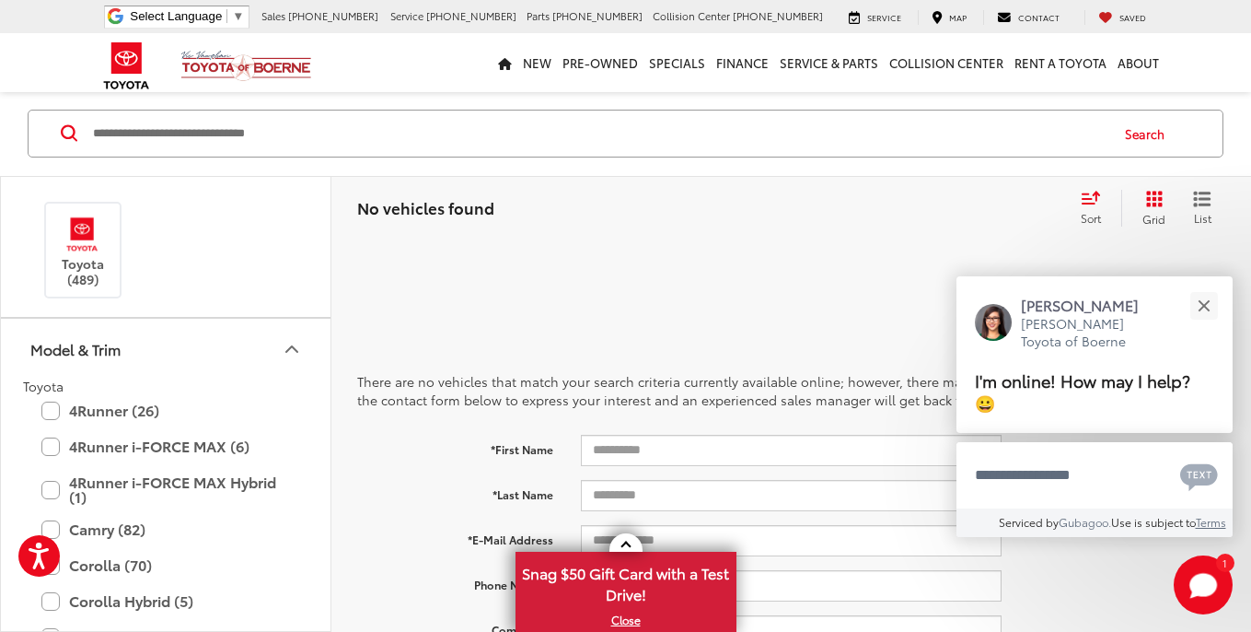
scroll to position [29, 0]
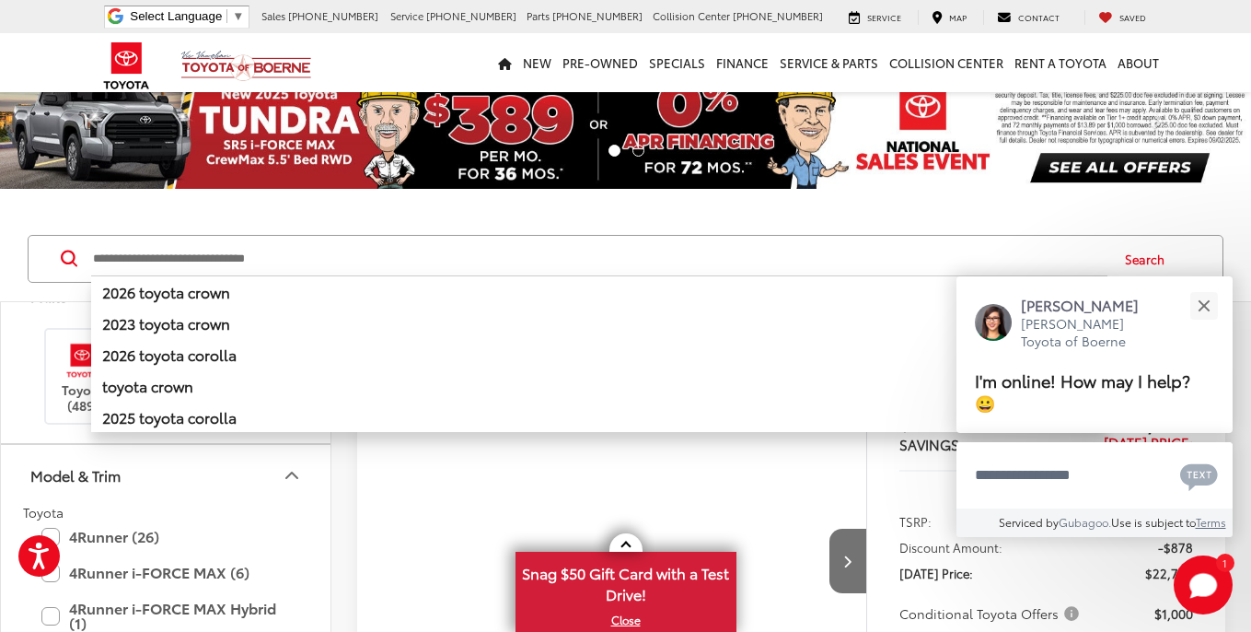
click at [177, 252] on input "Search by Make, Model, or Keyword" at bounding box center [599, 259] width 1016 height 44
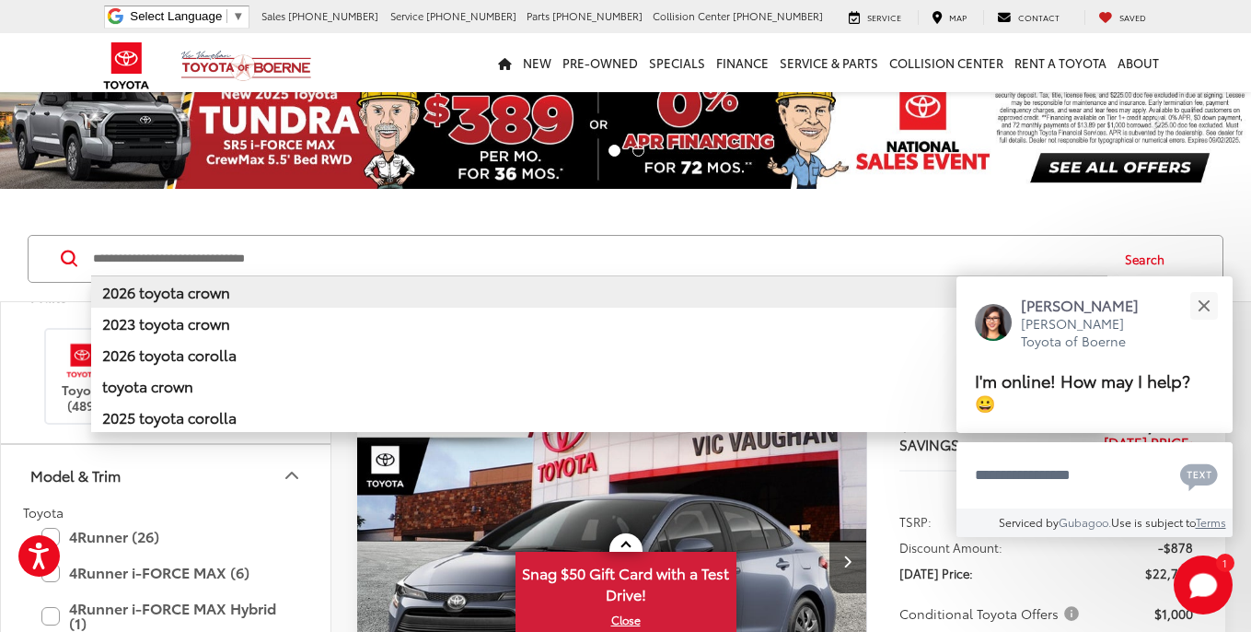
scroll to position [29, 1]
click at [165, 293] on b "2026 toyota crown" at bounding box center [166, 291] width 128 height 21
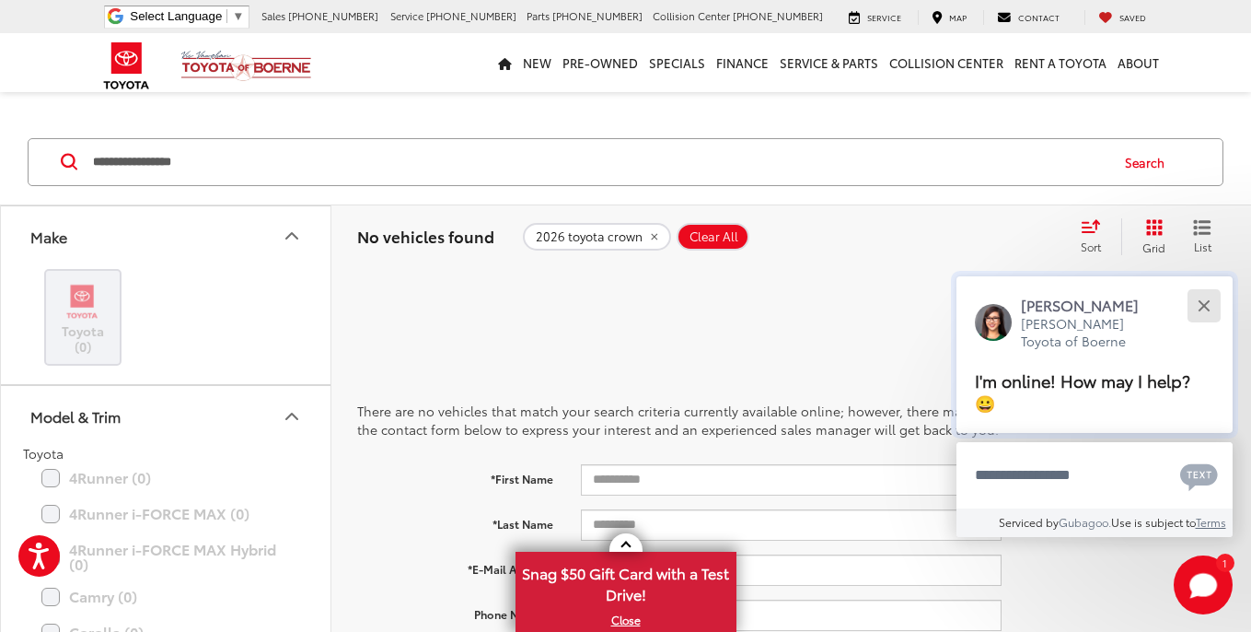
click at [1215, 304] on button "Close" at bounding box center [1204, 305] width 40 height 40
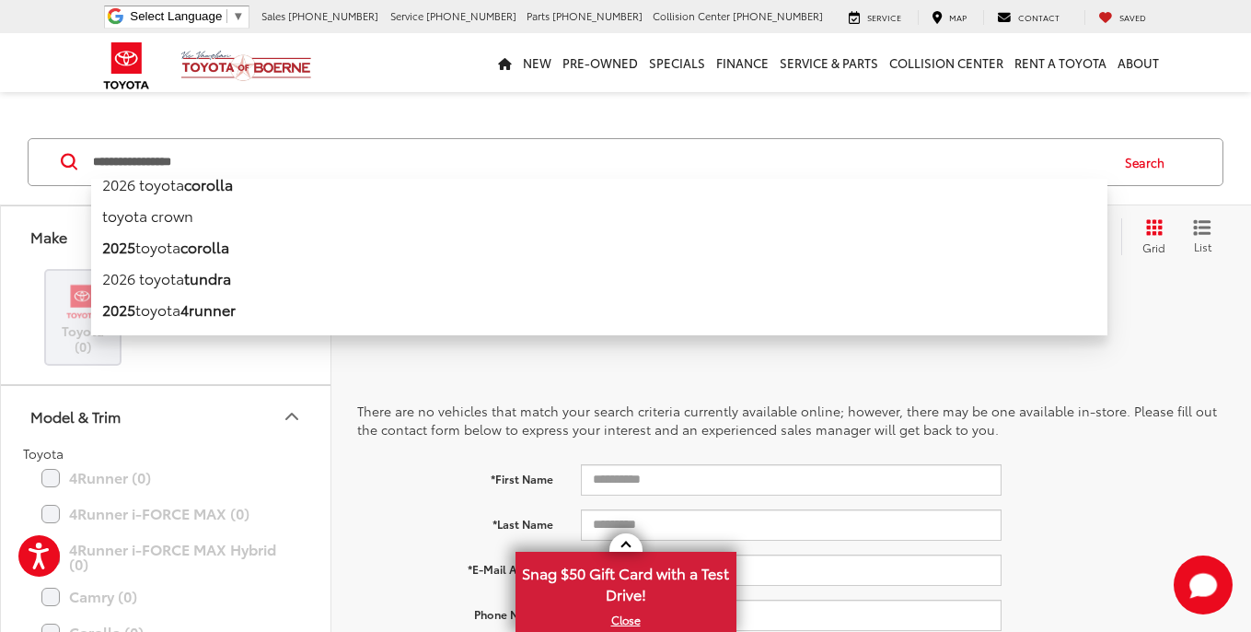
click at [250, 163] on input "**********" at bounding box center [599, 162] width 1016 height 44
type input "*"
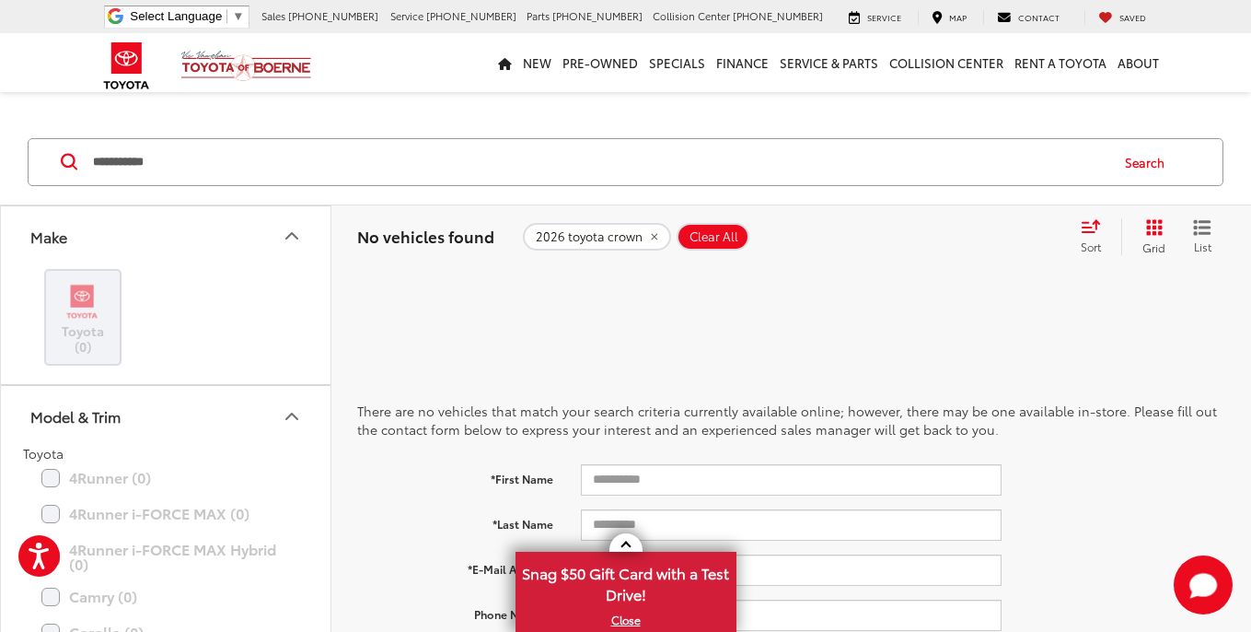
type input "**********"
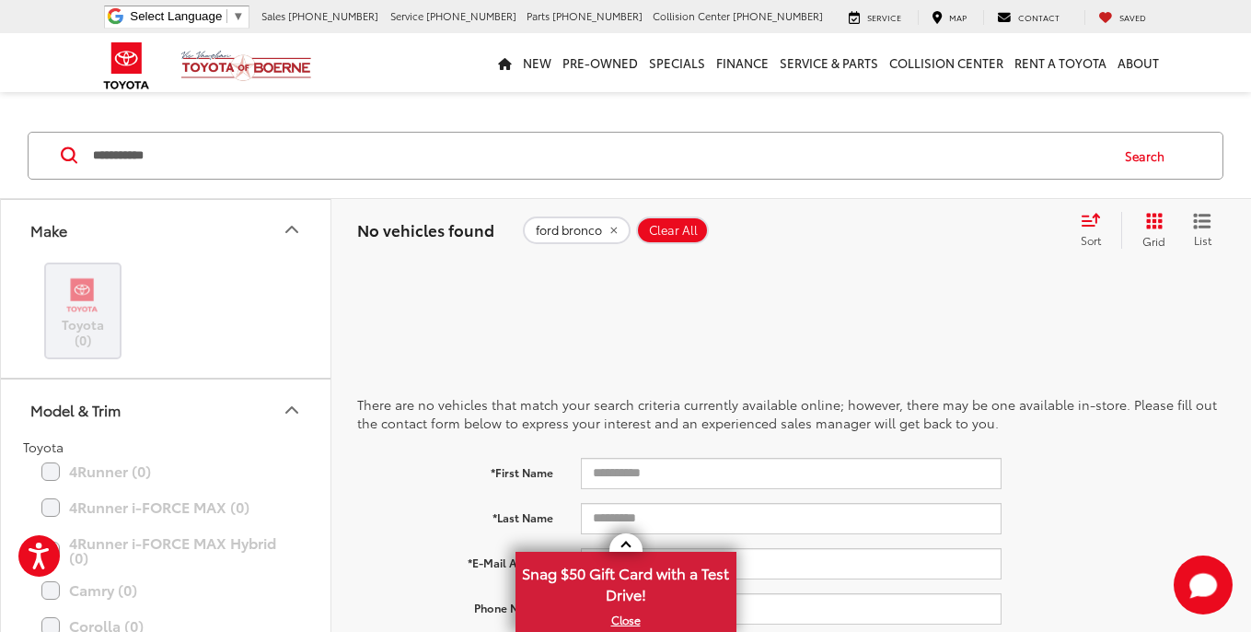
scroll to position [22, 2]
